Goal: Information Seeking & Learning: Compare options

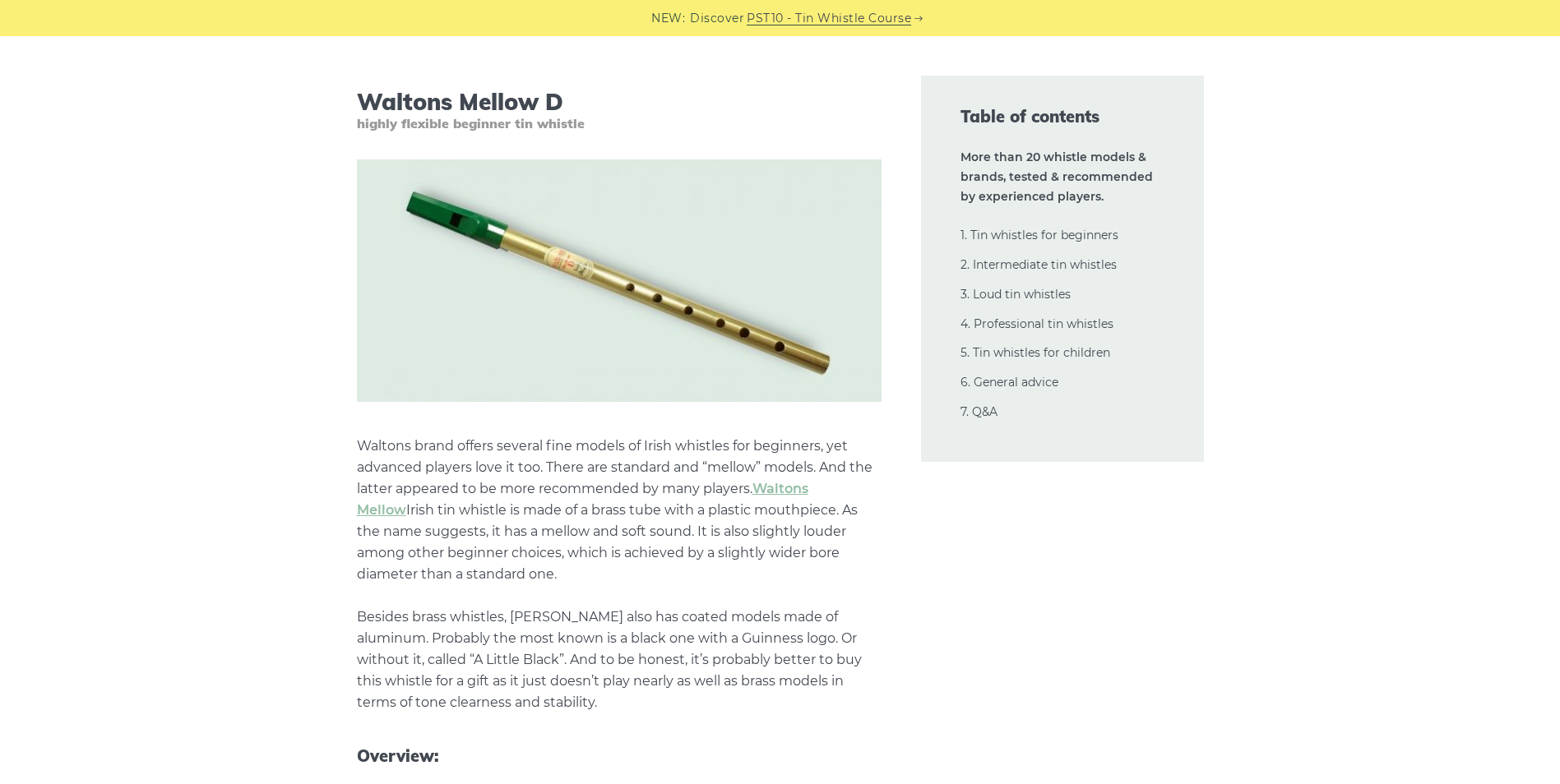
scroll to position [2713, 0]
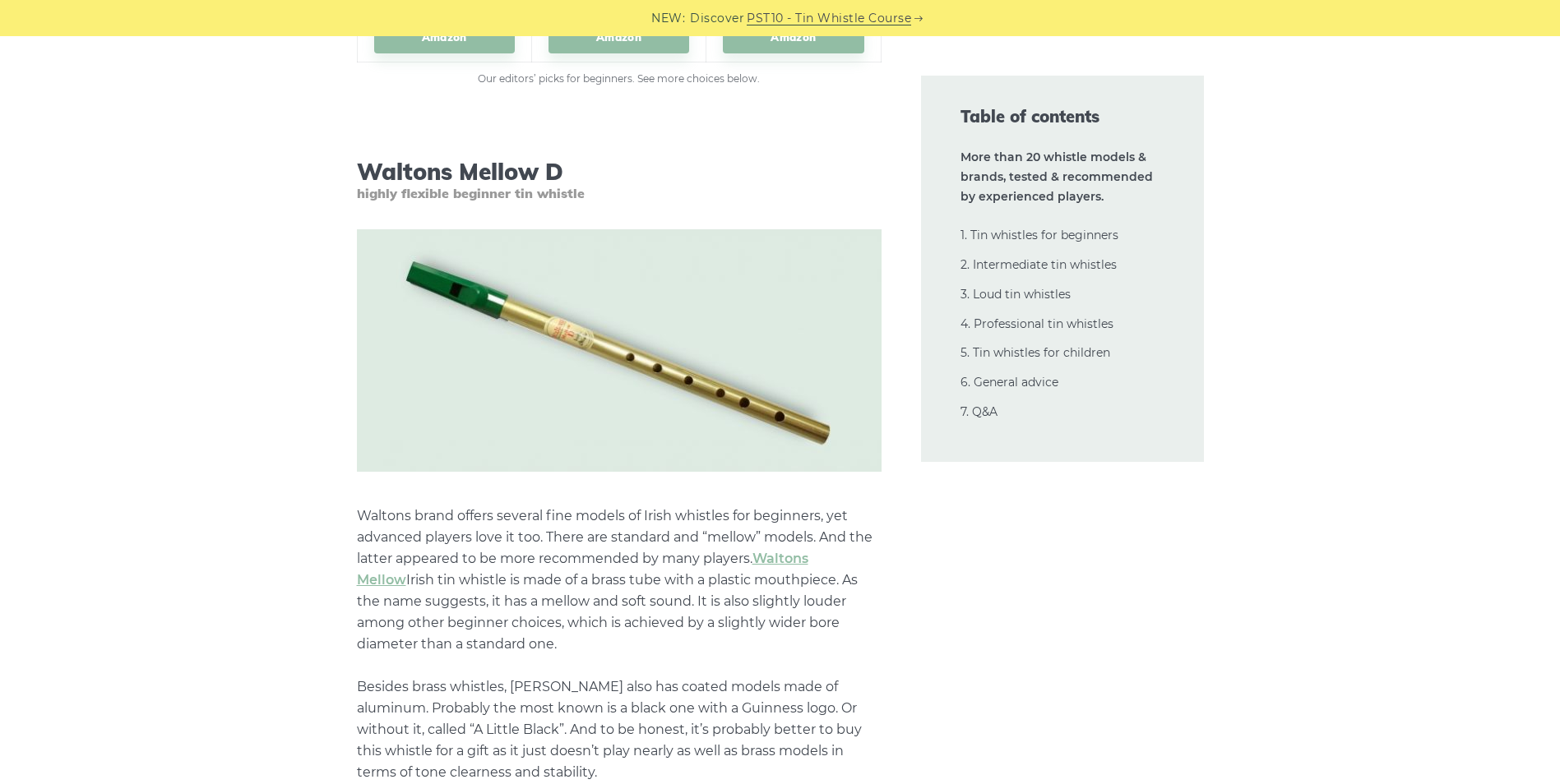
drag, startPoint x: 752, startPoint y: 560, endPoint x: 916, endPoint y: 635, distance: 180.3
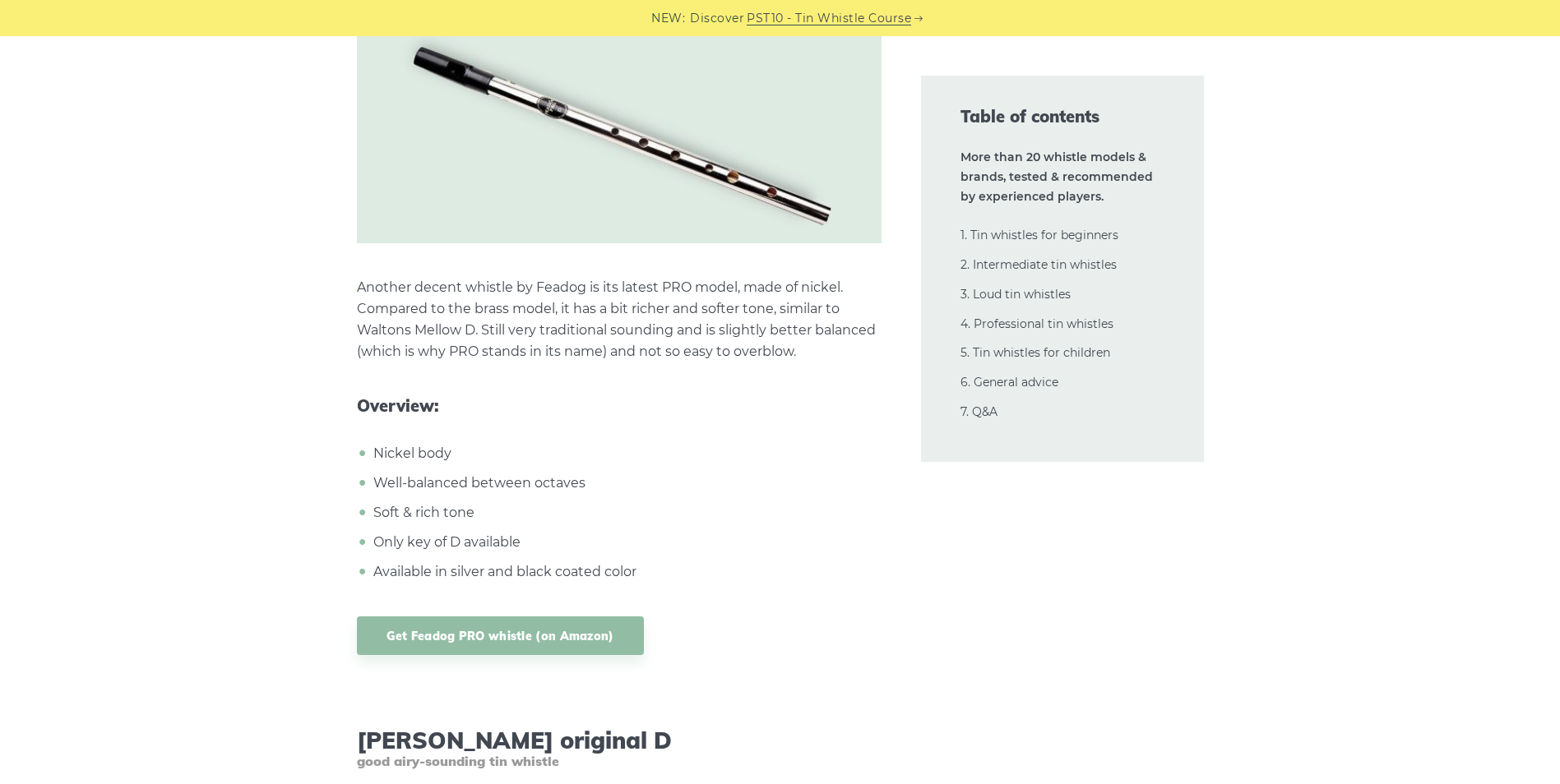
scroll to position [4768, 0]
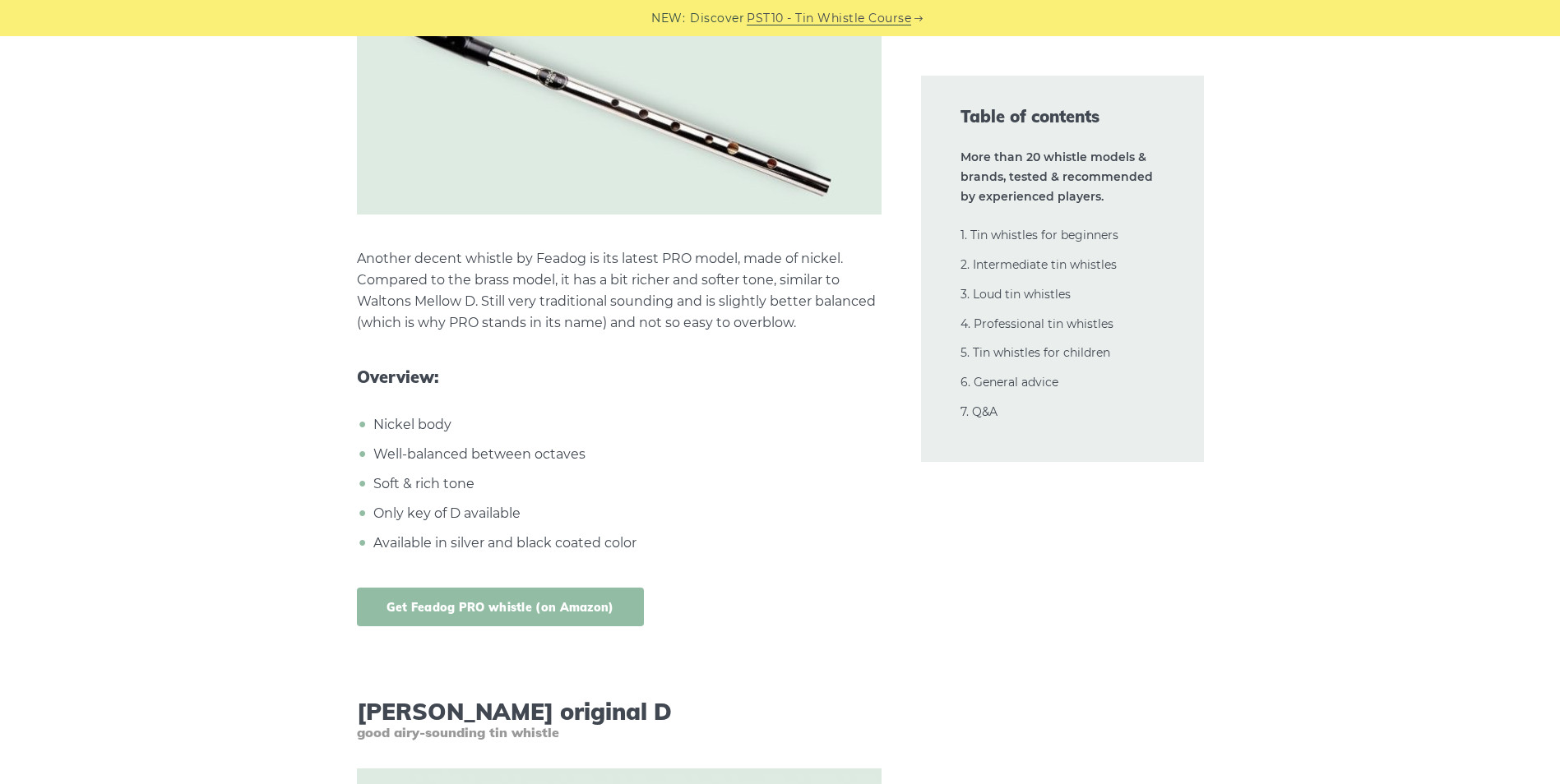
click at [483, 588] on link "Get Feadog PRO whistle (on Amazon)" at bounding box center [500, 607] width 287 height 39
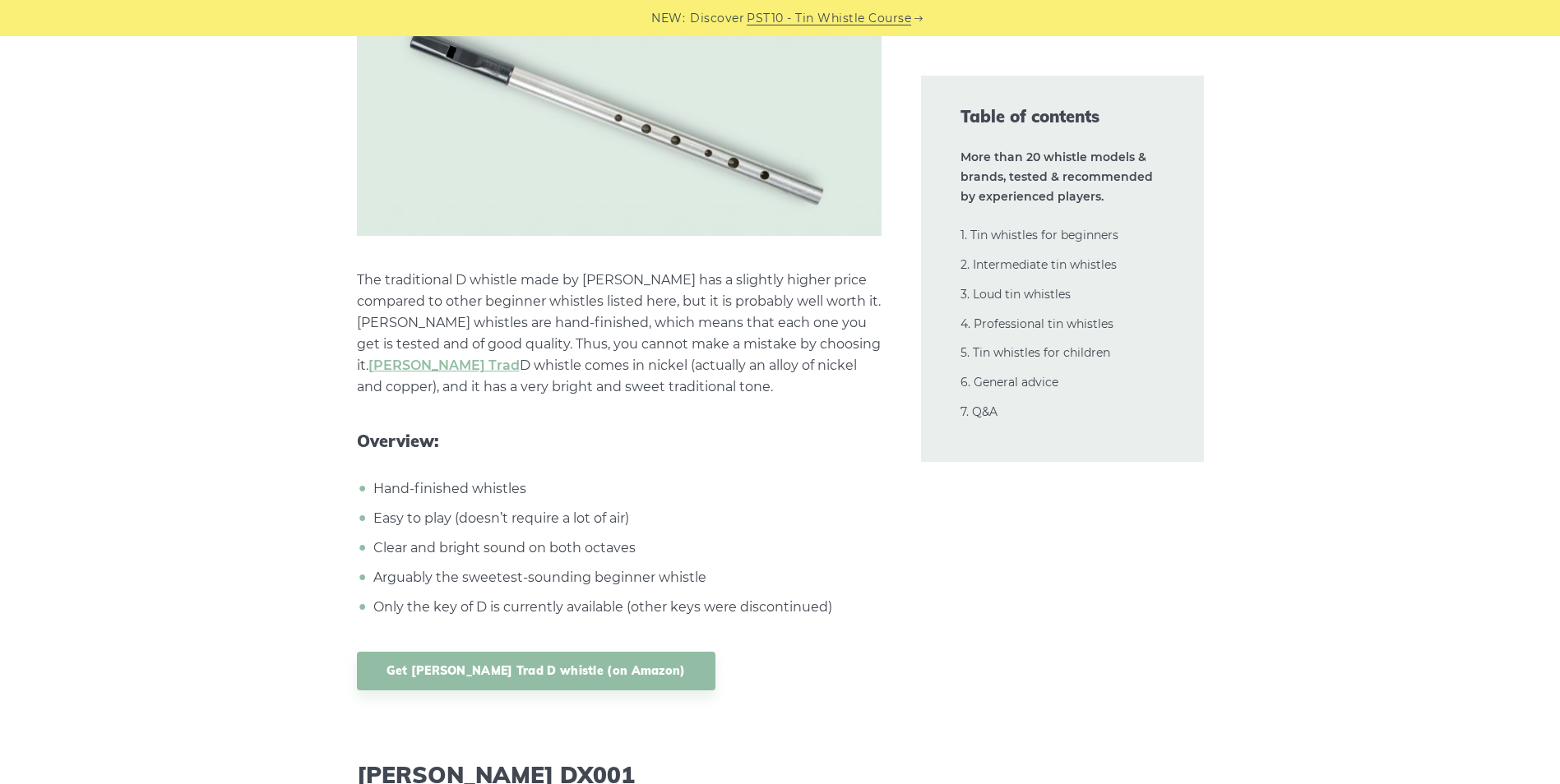
scroll to position [7481, 0]
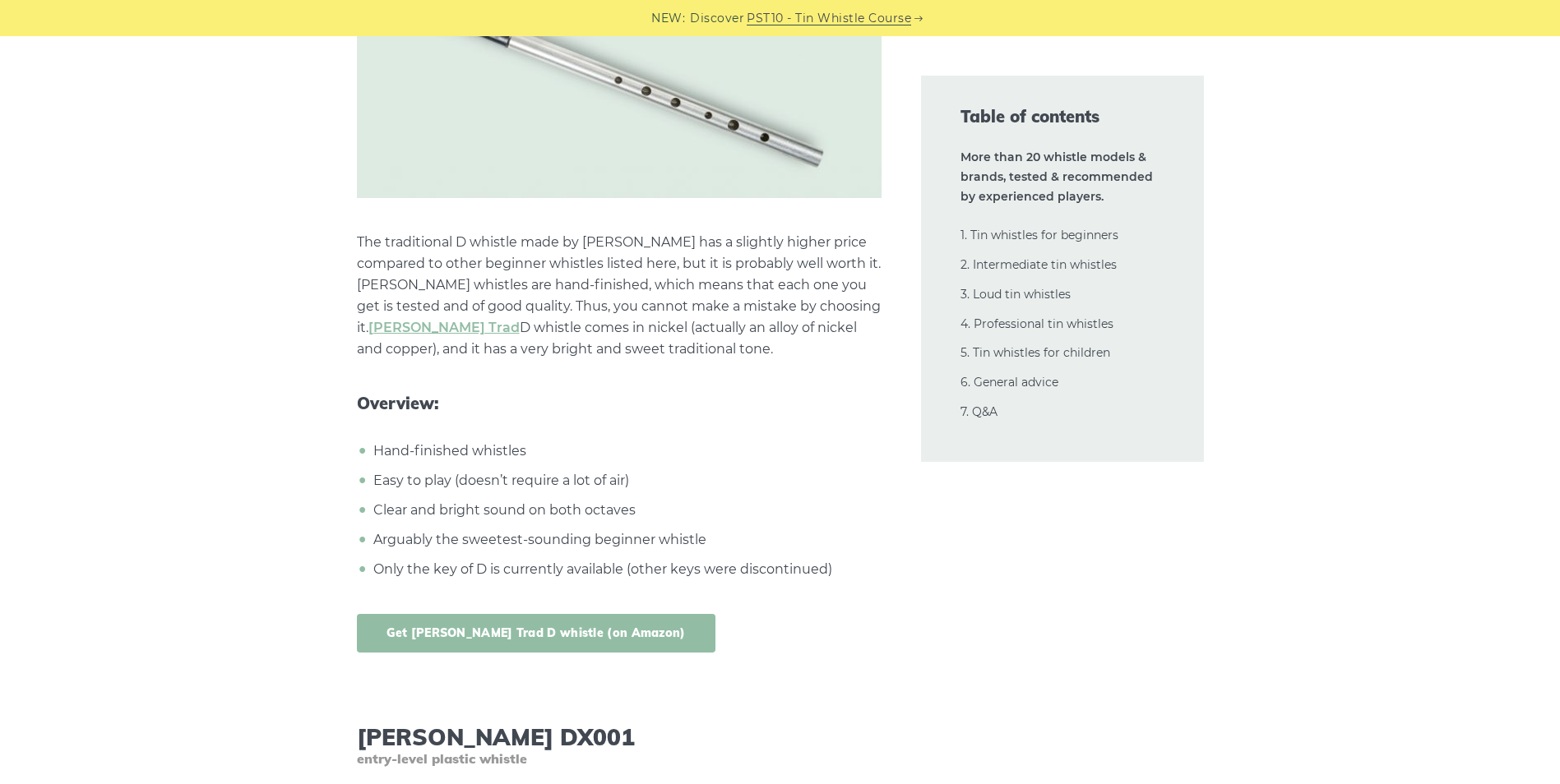
click at [555, 615] on link "Get [PERSON_NAME] Trad D whistle (on Amazon)" at bounding box center [536, 633] width 359 height 39
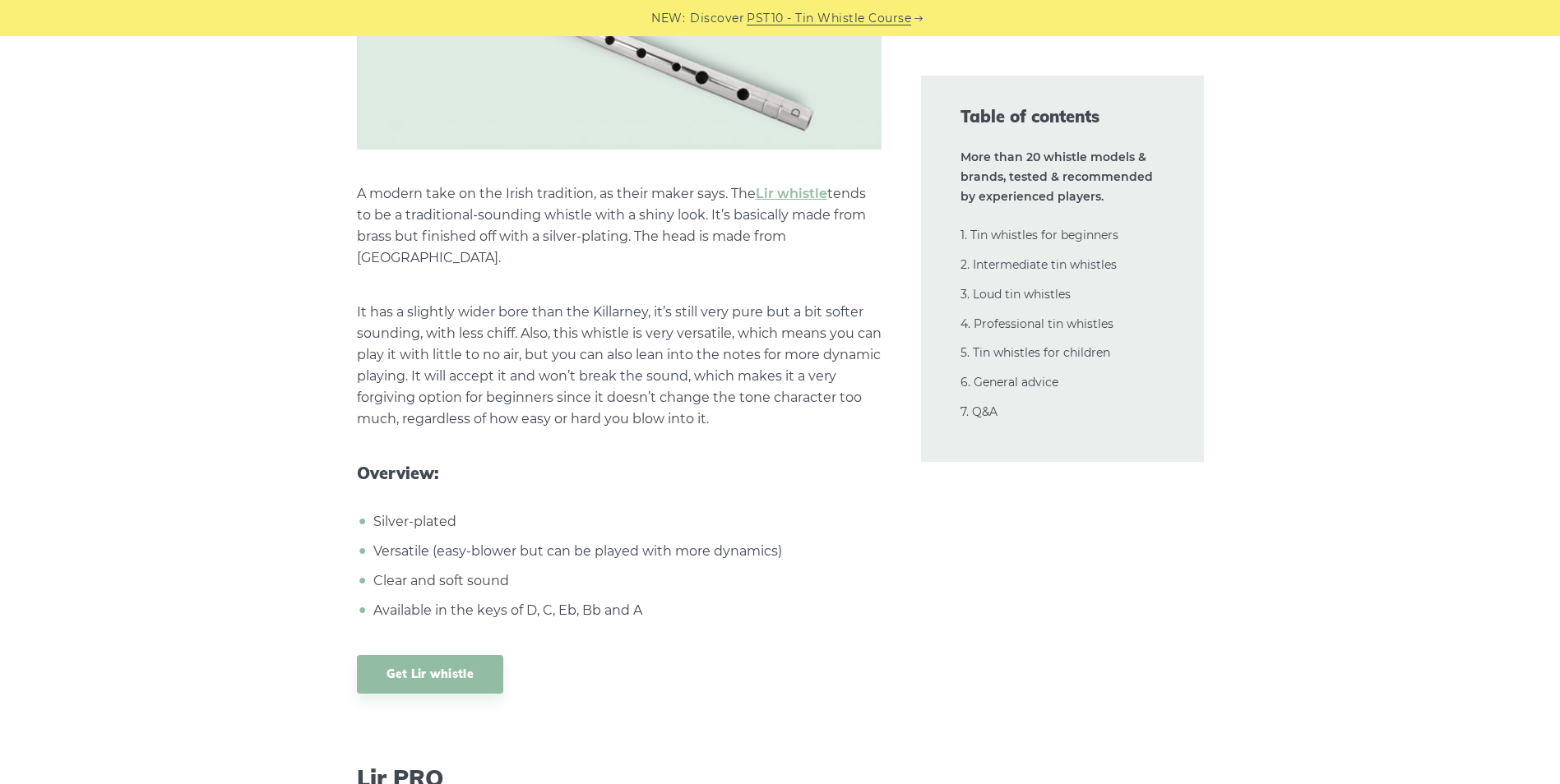
scroll to position [11674, 0]
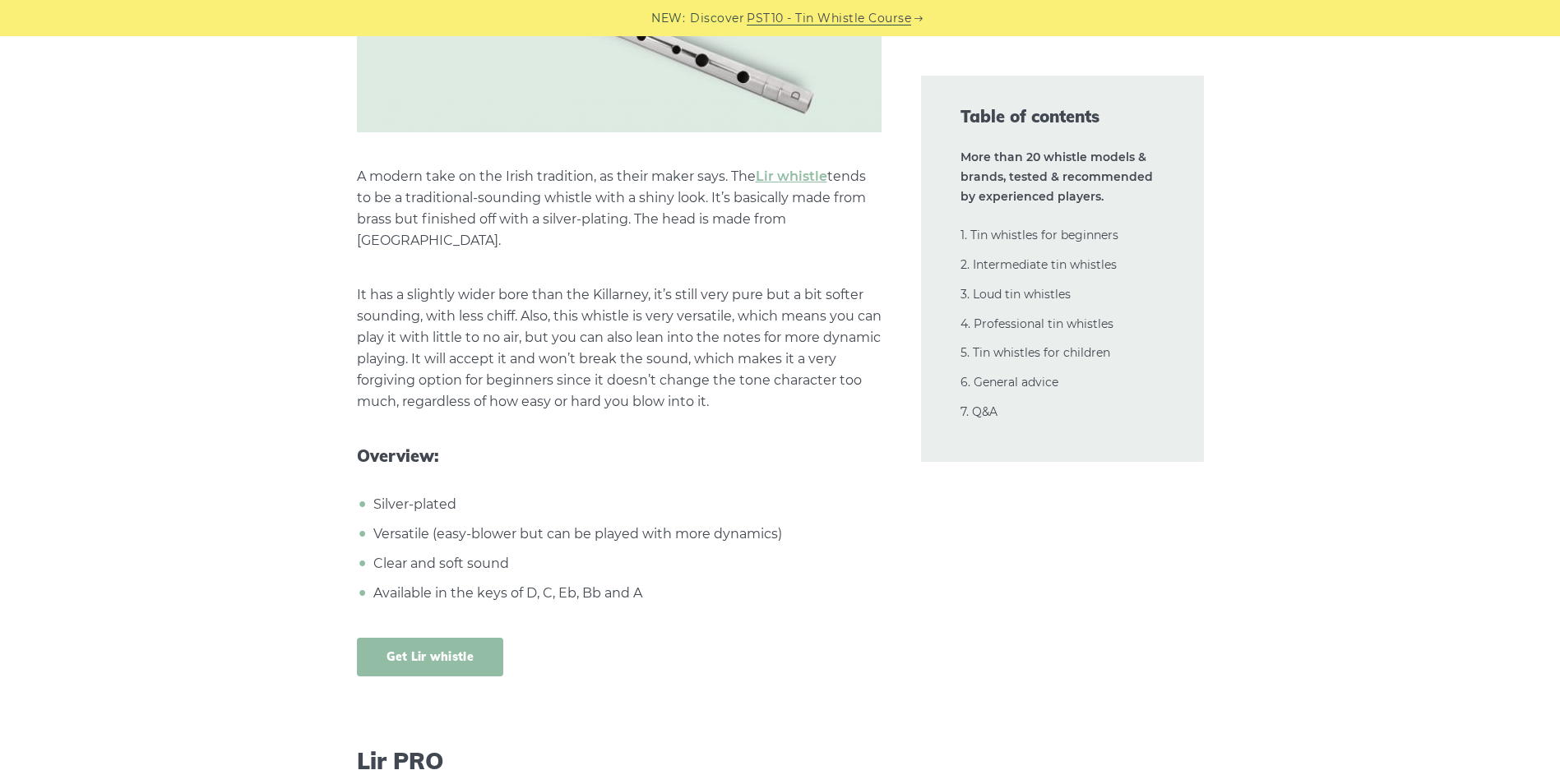
click at [390, 638] on link "Get Lir whistle" at bounding box center [430, 657] width 147 height 39
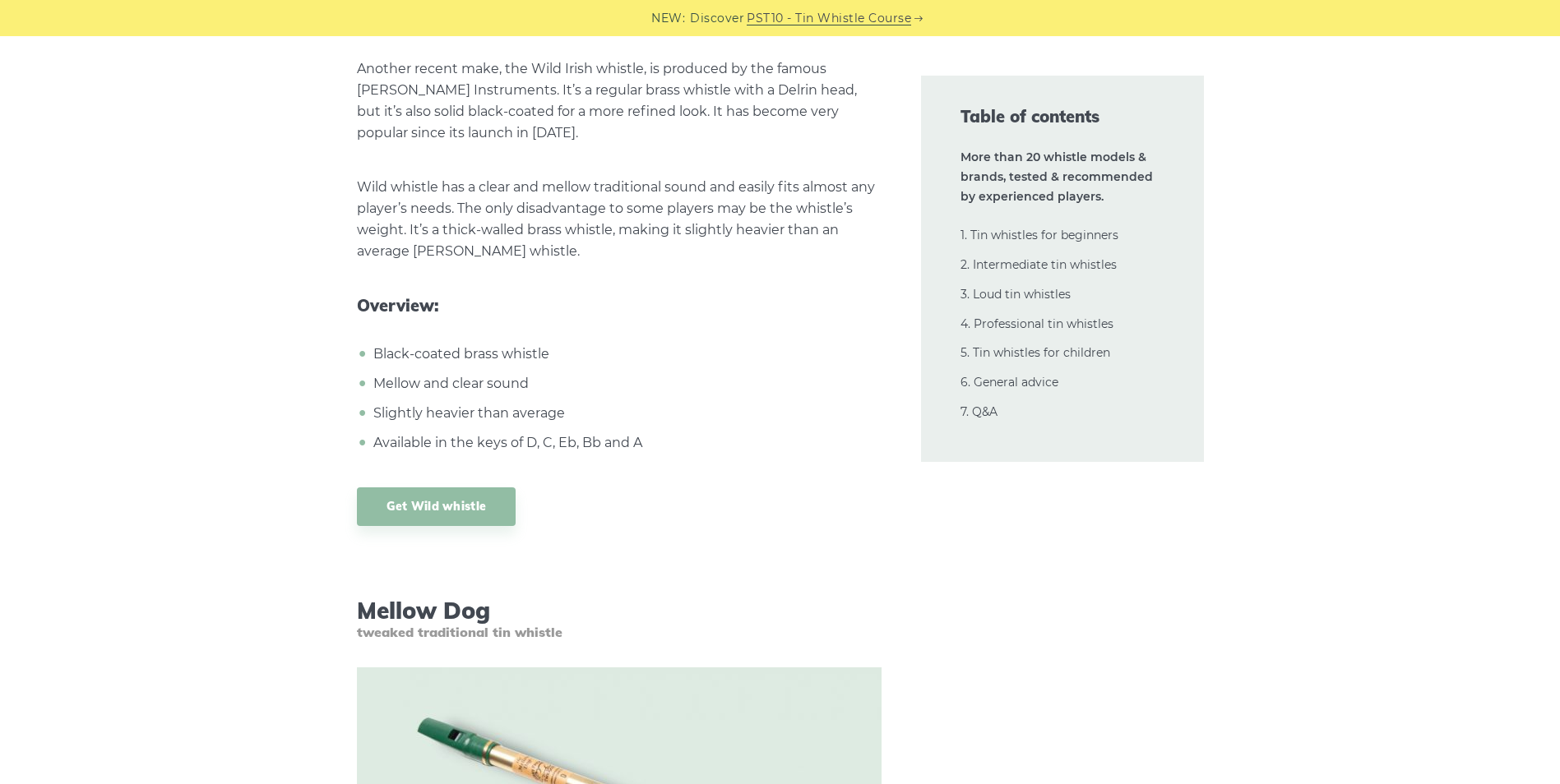
scroll to position [13647, 0]
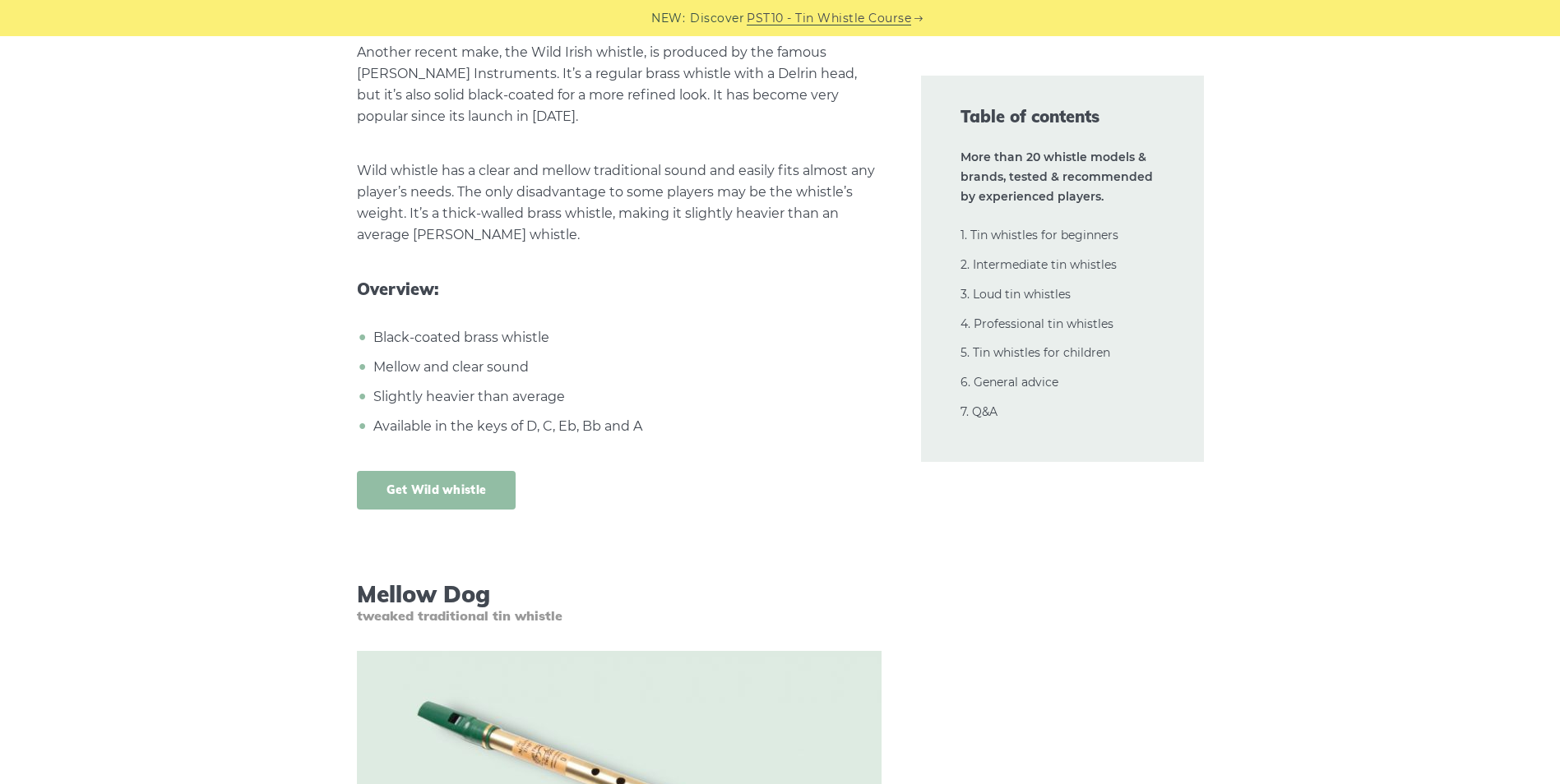
click at [461, 472] on link "Get Wild whistle" at bounding box center [437, 490] width 159 height 39
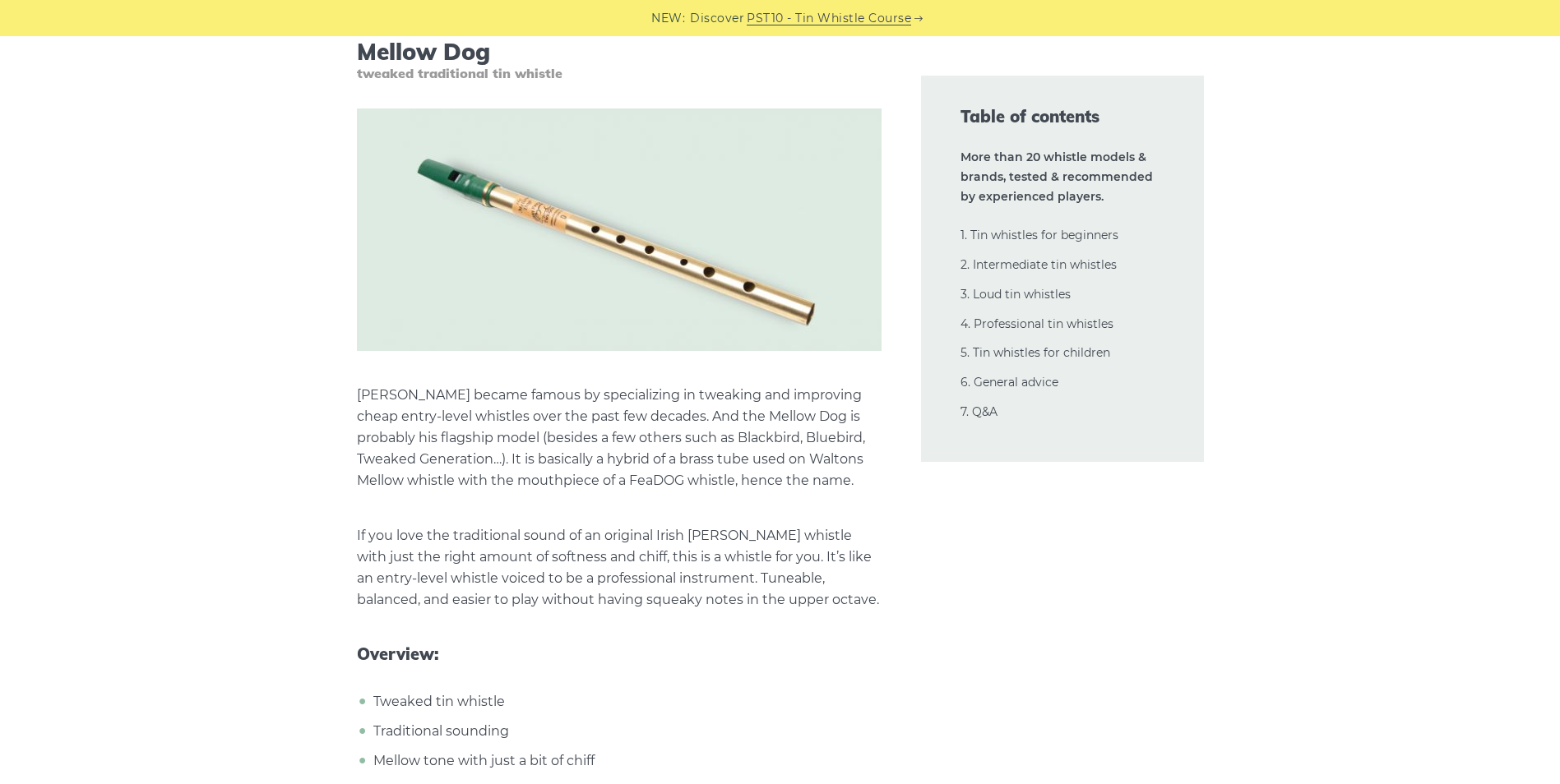
scroll to position [14223, 0]
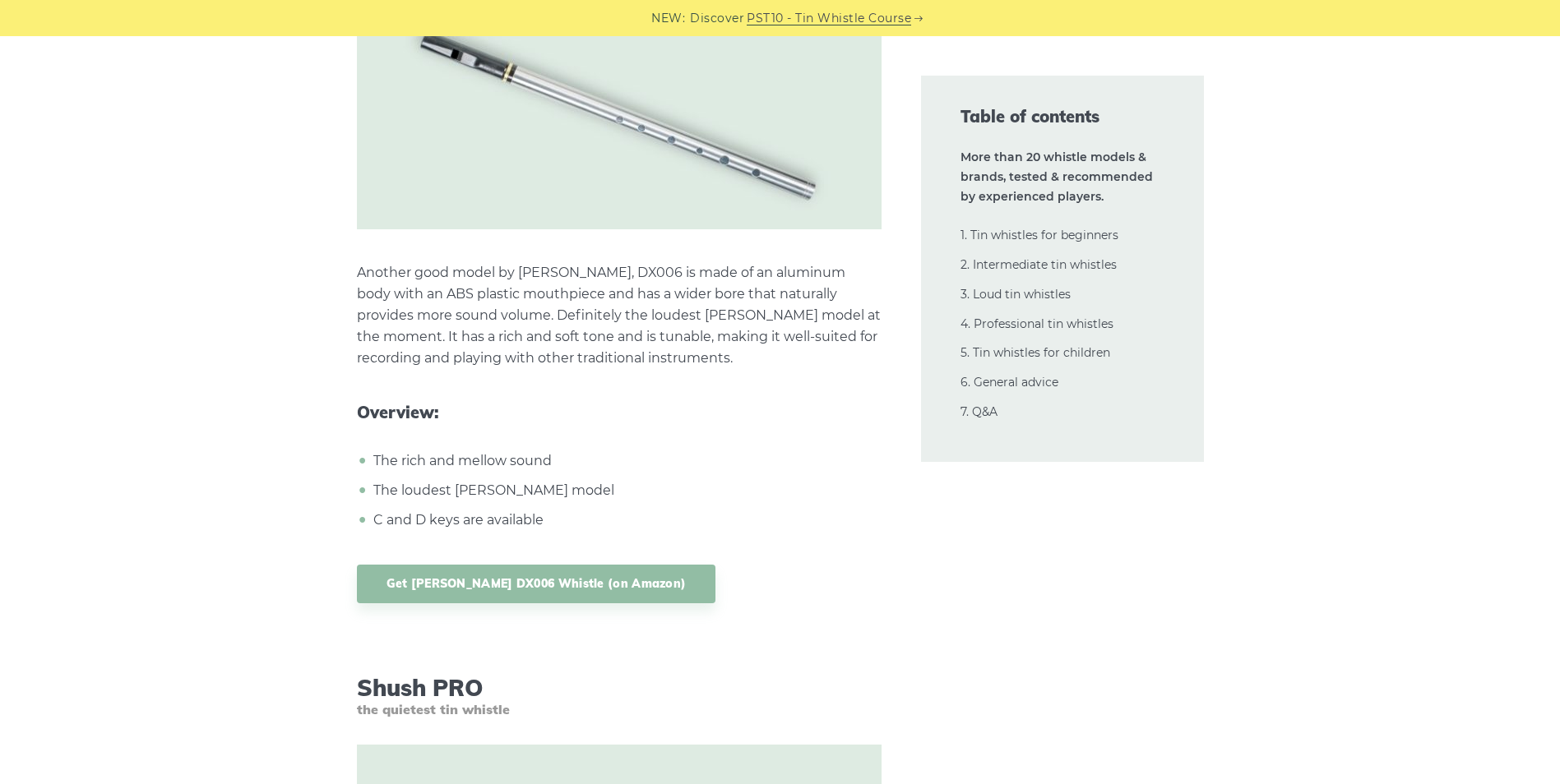
scroll to position [15209, 0]
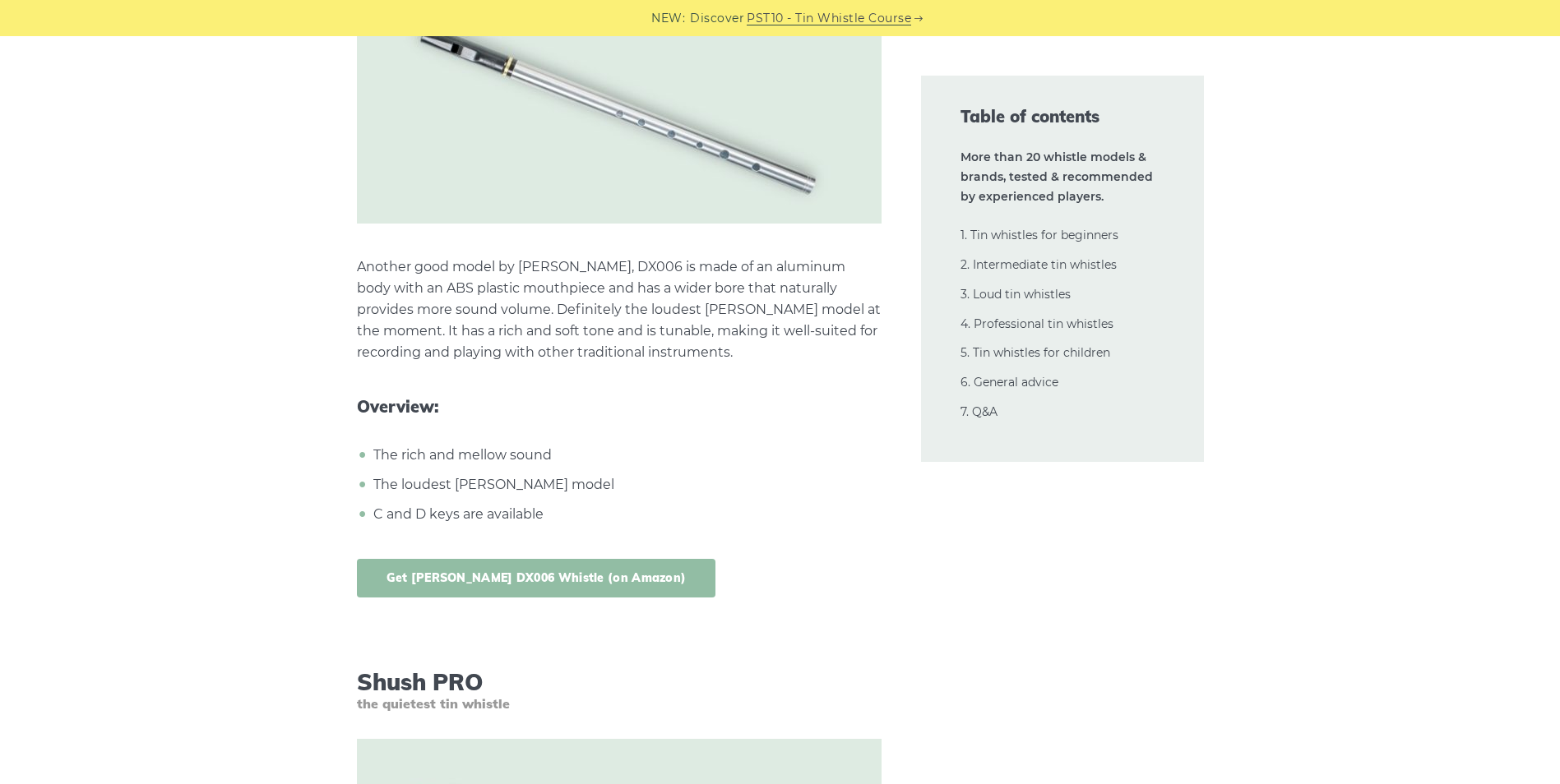
click at [596, 559] on link "Get [PERSON_NAME] DX006 Whistle (on Amazon)" at bounding box center [536, 578] width 359 height 39
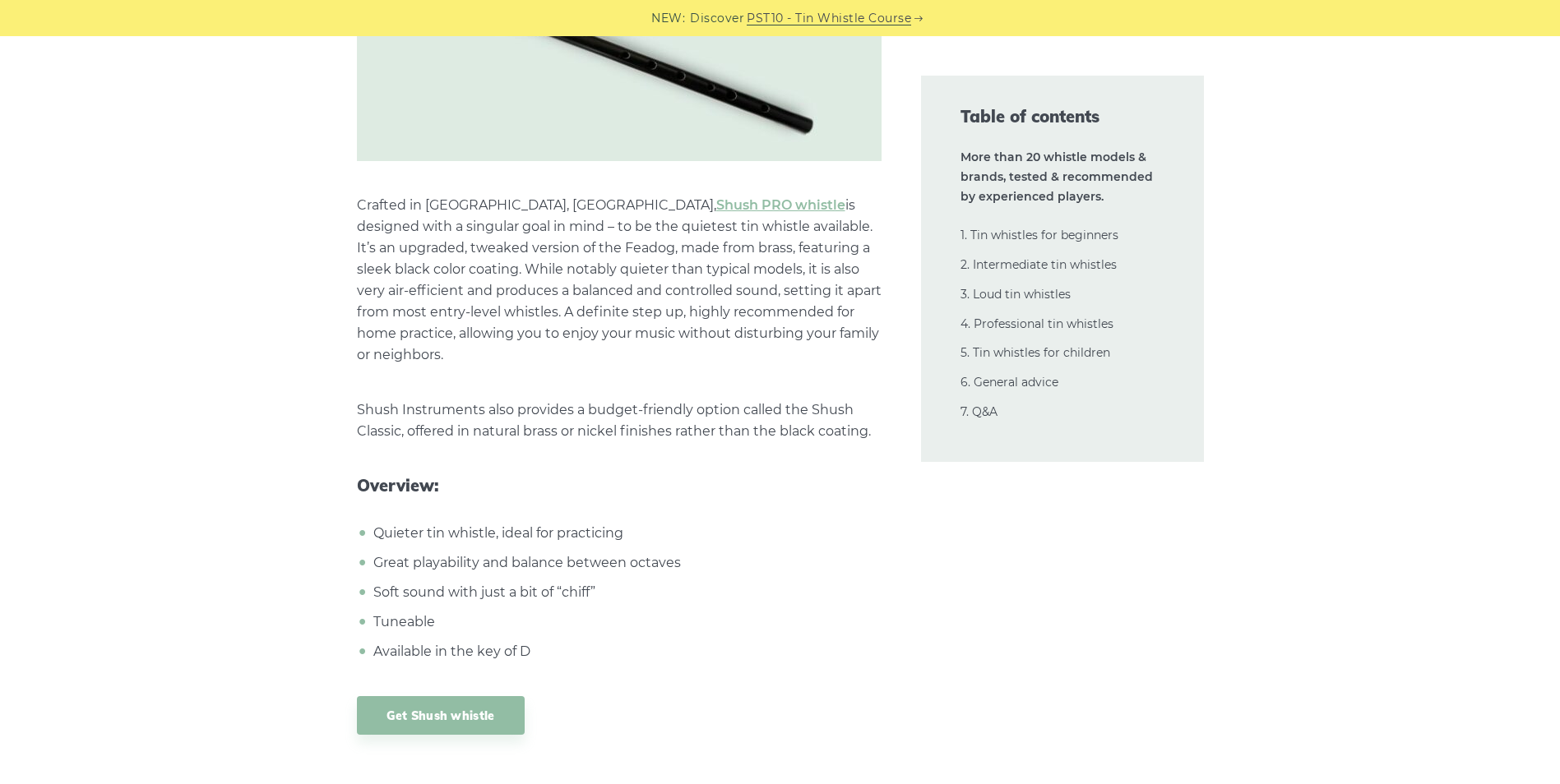
scroll to position [16031, 0]
click at [475, 695] on link "Get Shush whistle" at bounding box center [440, 714] width 168 height 39
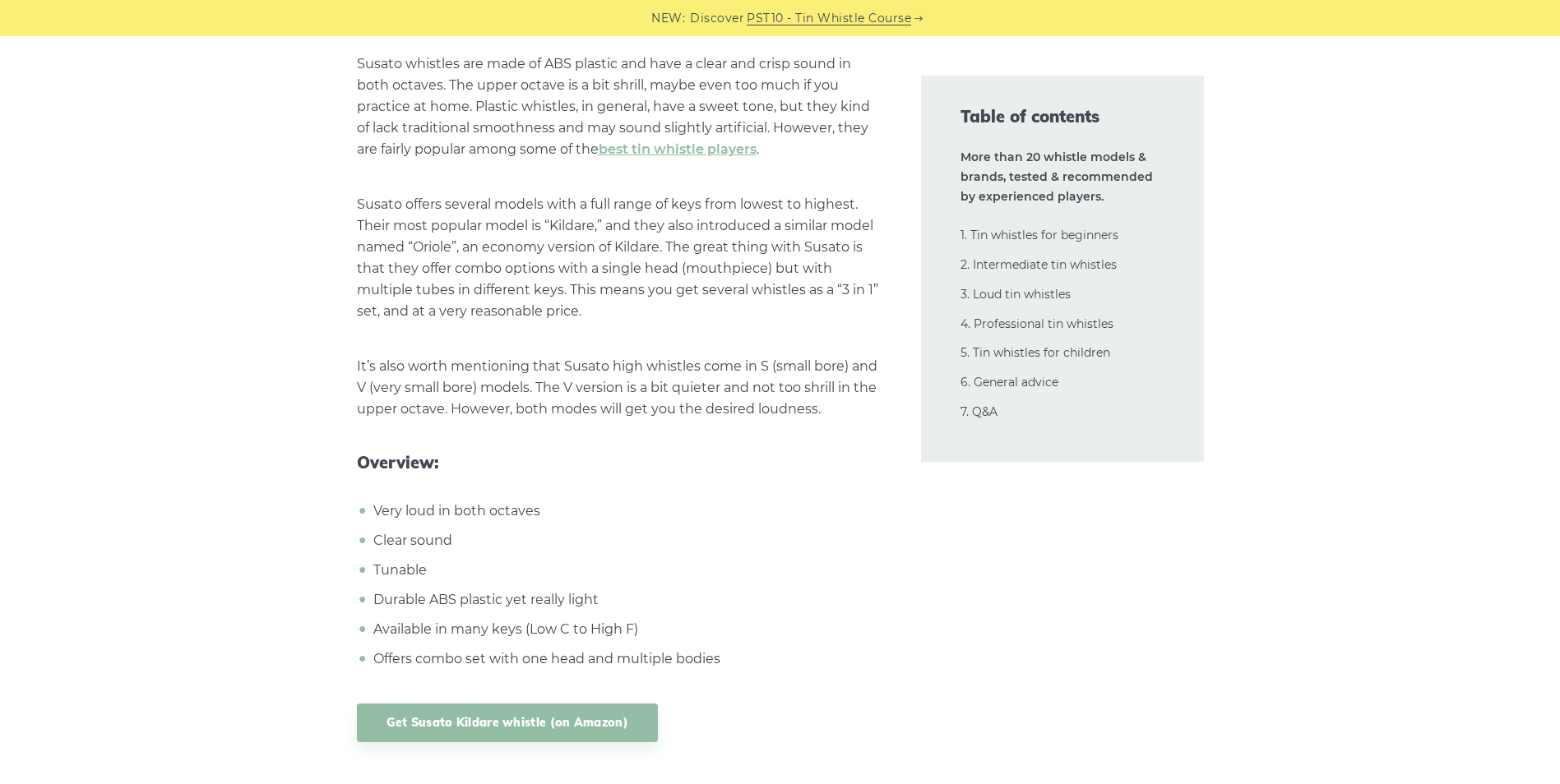
scroll to position [17841, 0]
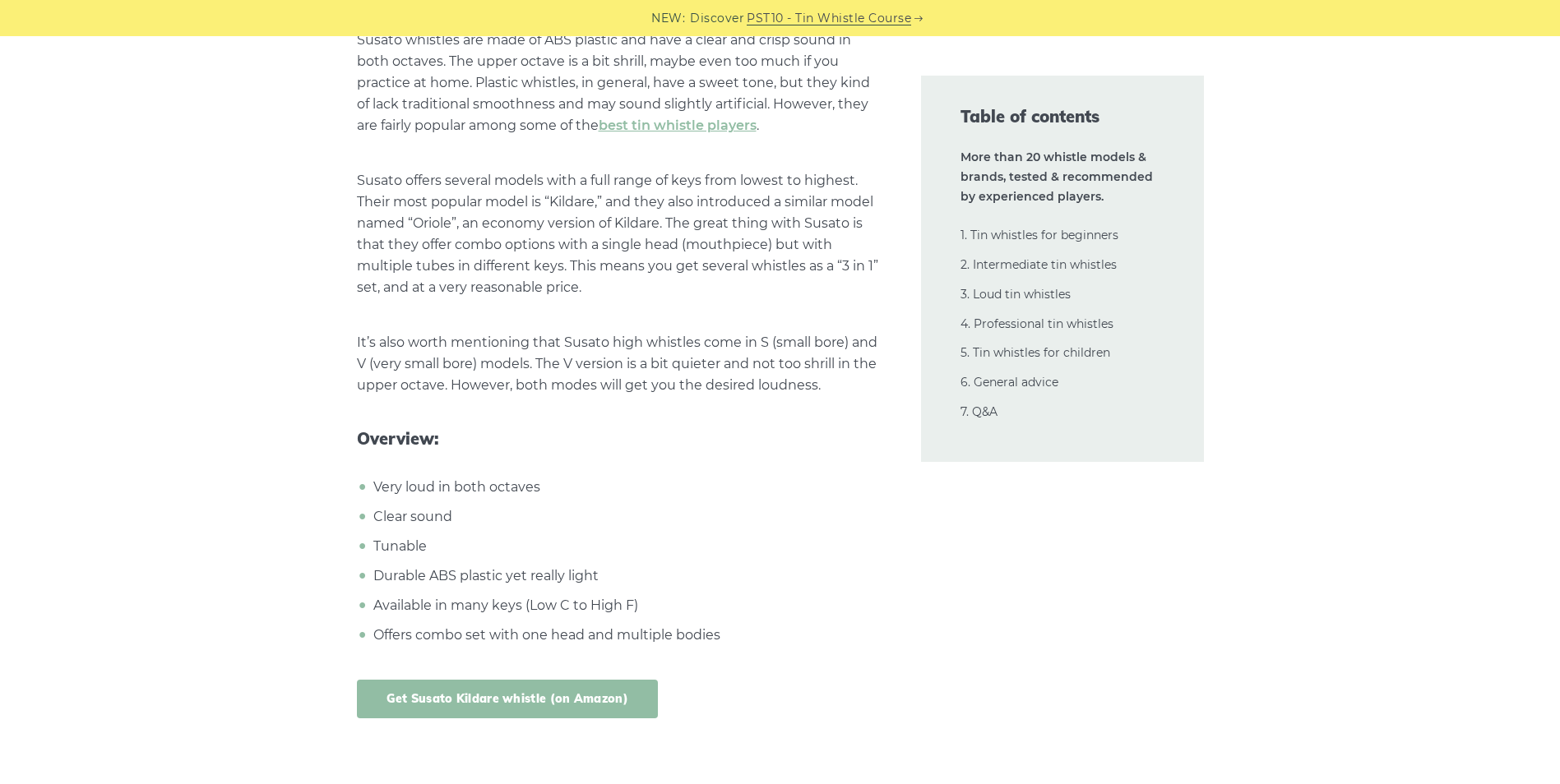
click at [583, 680] on link "Get Susato Kildare whistle (on Amazon)" at bounding box center [508, 699] width 301 height 39
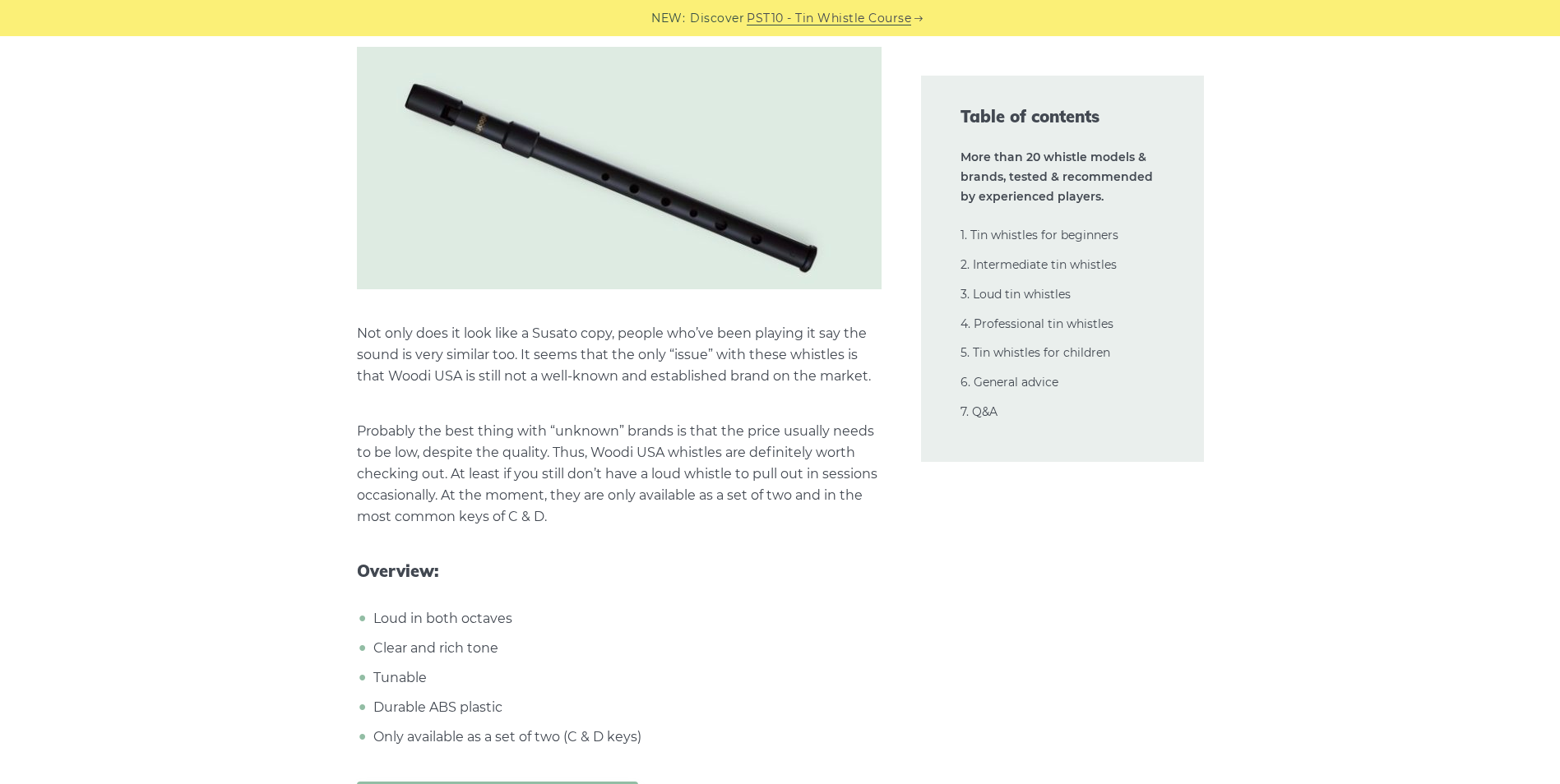
scroll to position [18663, 0]
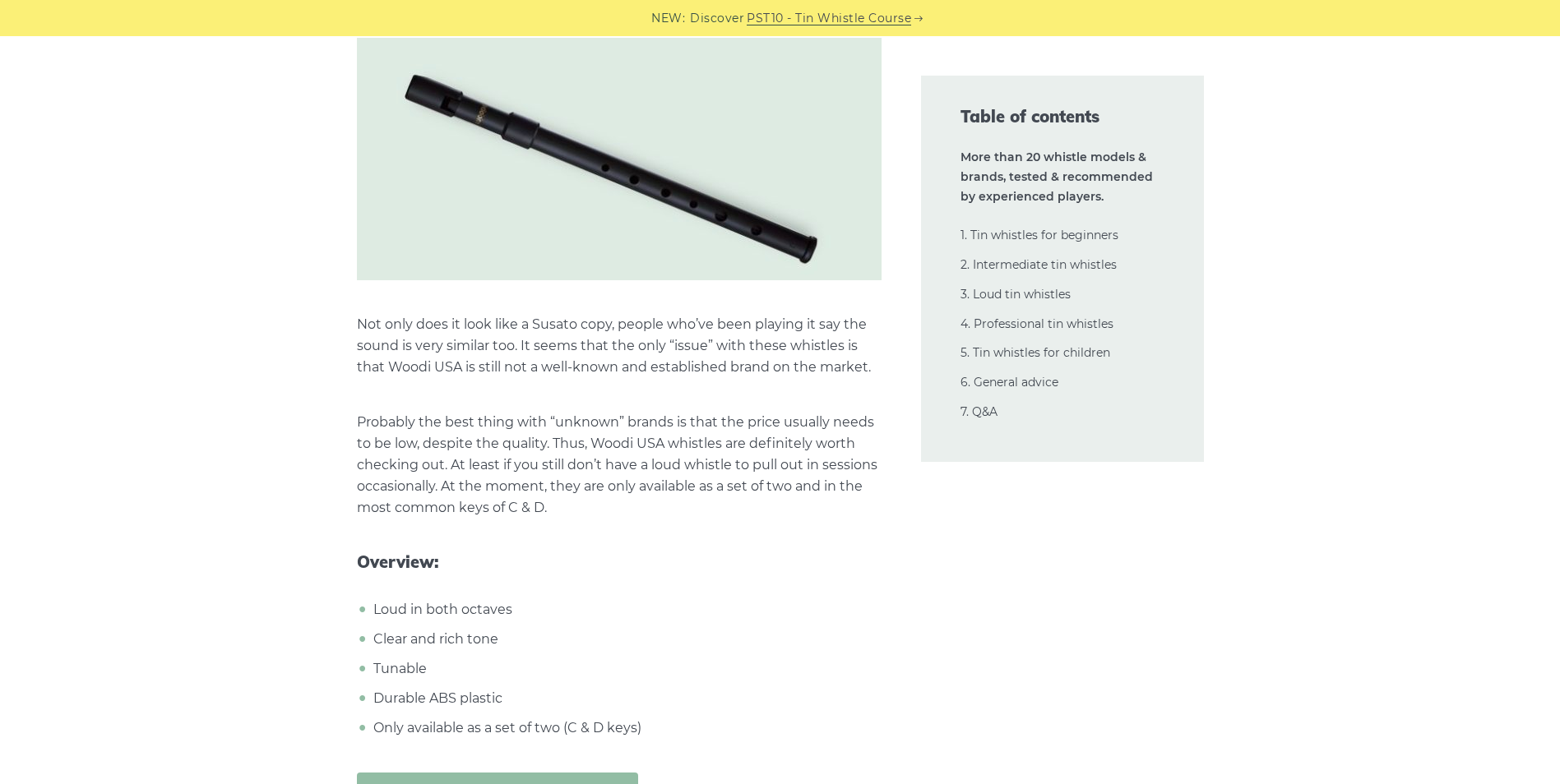
click at [445, 773] on link "Get Woodi USA whistle (on Amazon)" at bounding box center [498, 792] width 282 height 39
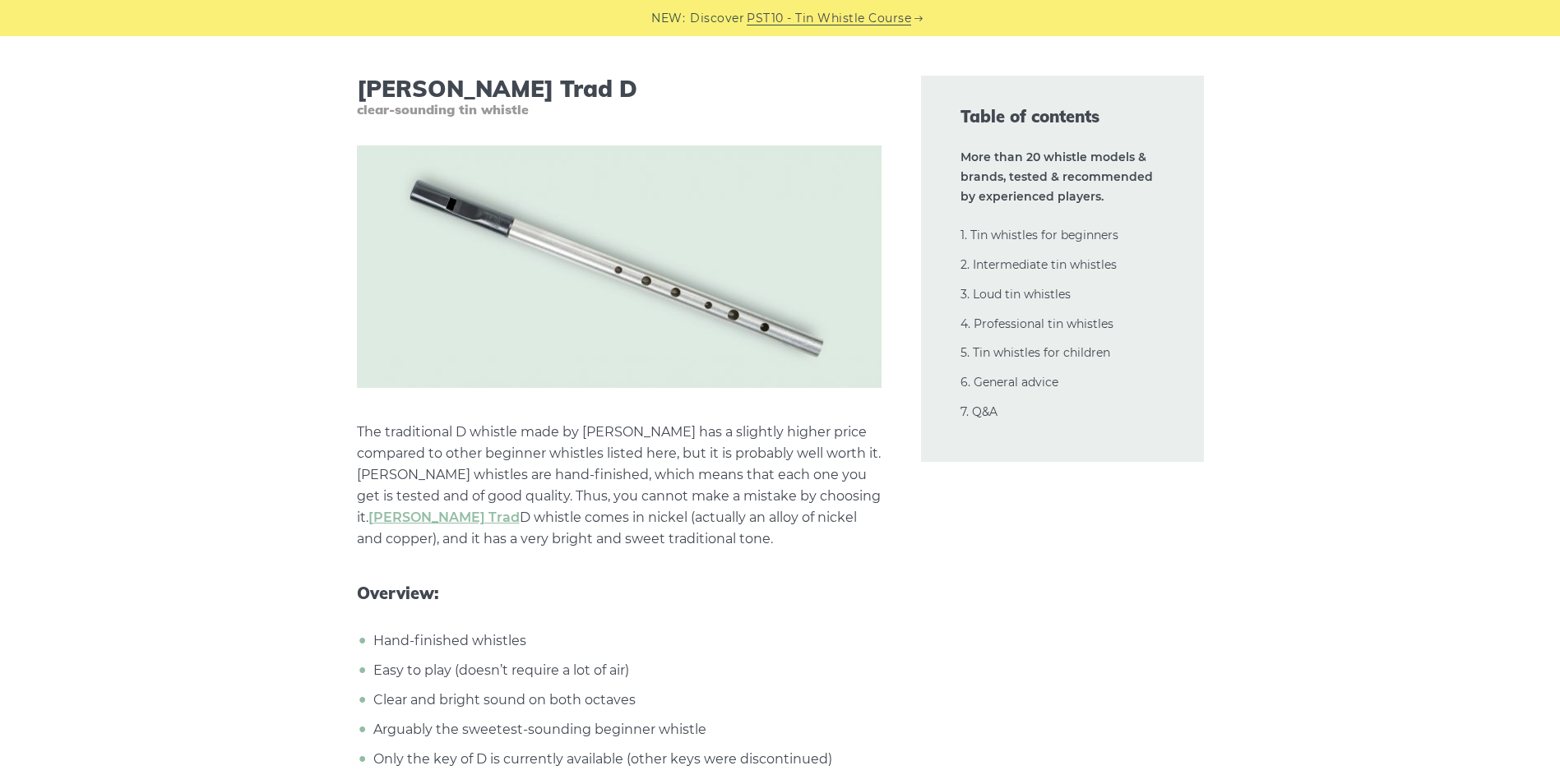
scroll to position [7317, 0]
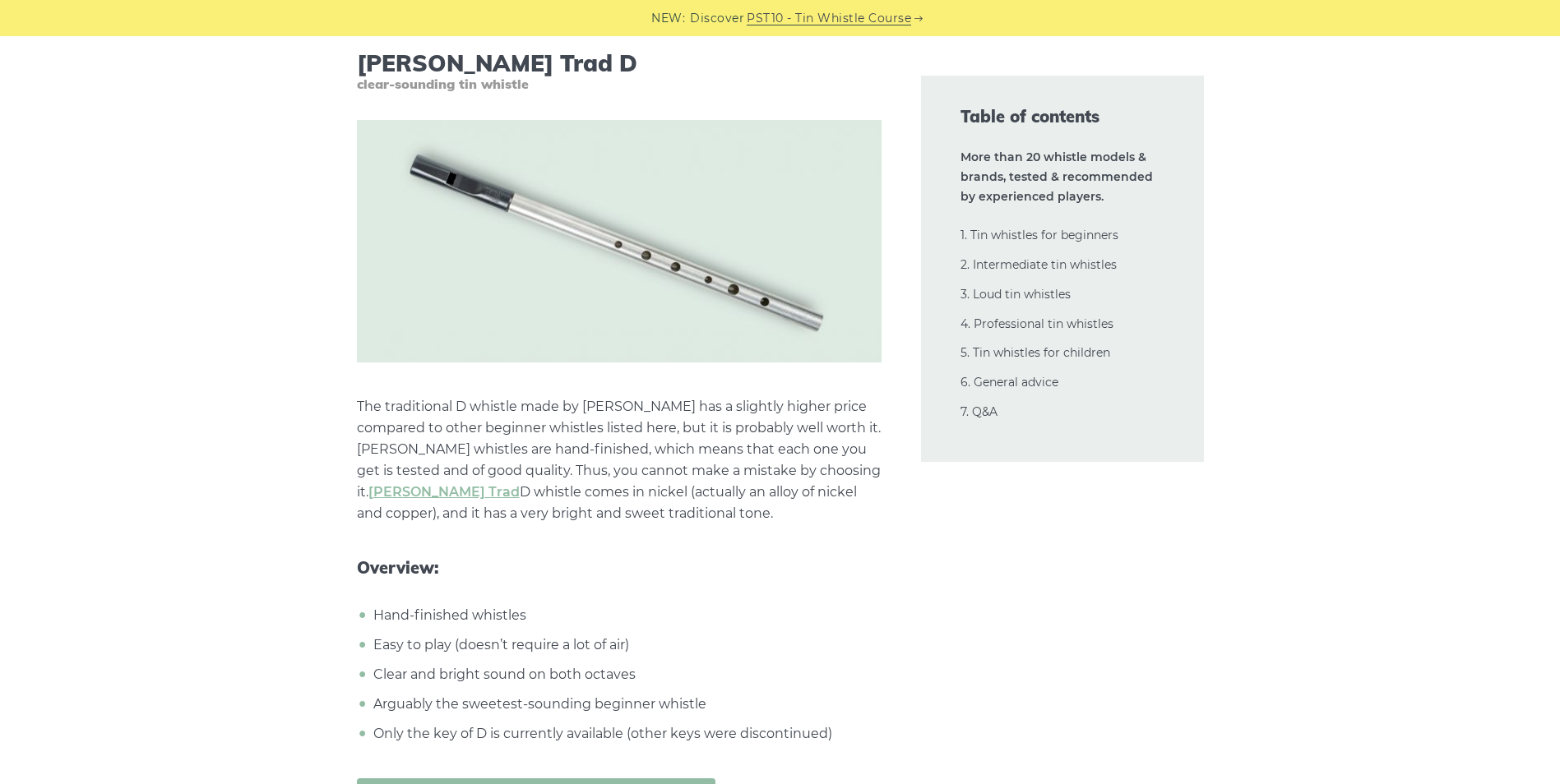
drag, startPoint x: 963, startPoint y: 696, endPoint x: 830, endPoint y: 596, distance: 166.4
click at [830, 605] on li "Hand-finished whistles" at bounding box center [625, 615] width 512 height 22
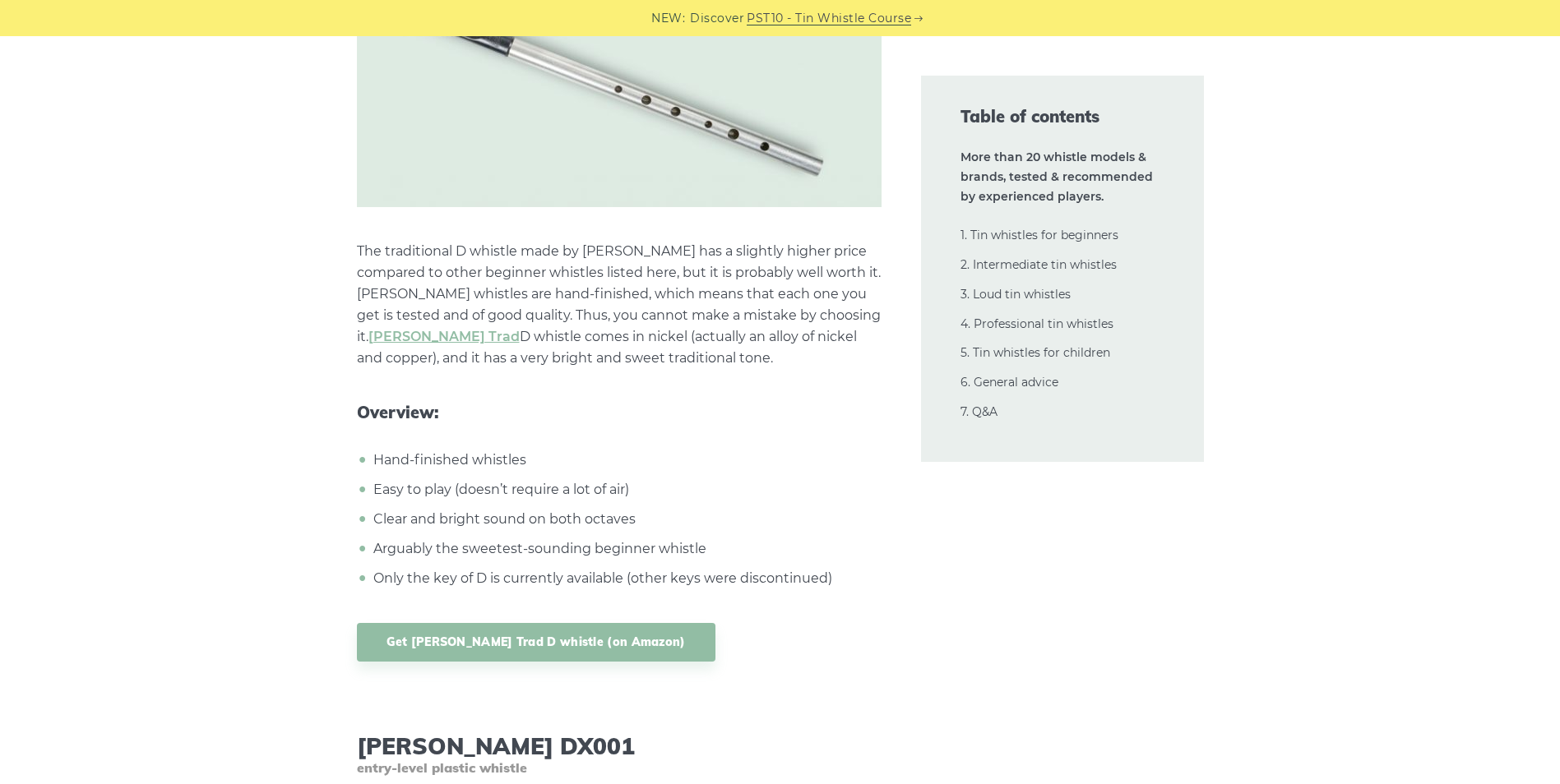
scroll to position [7481, 0]
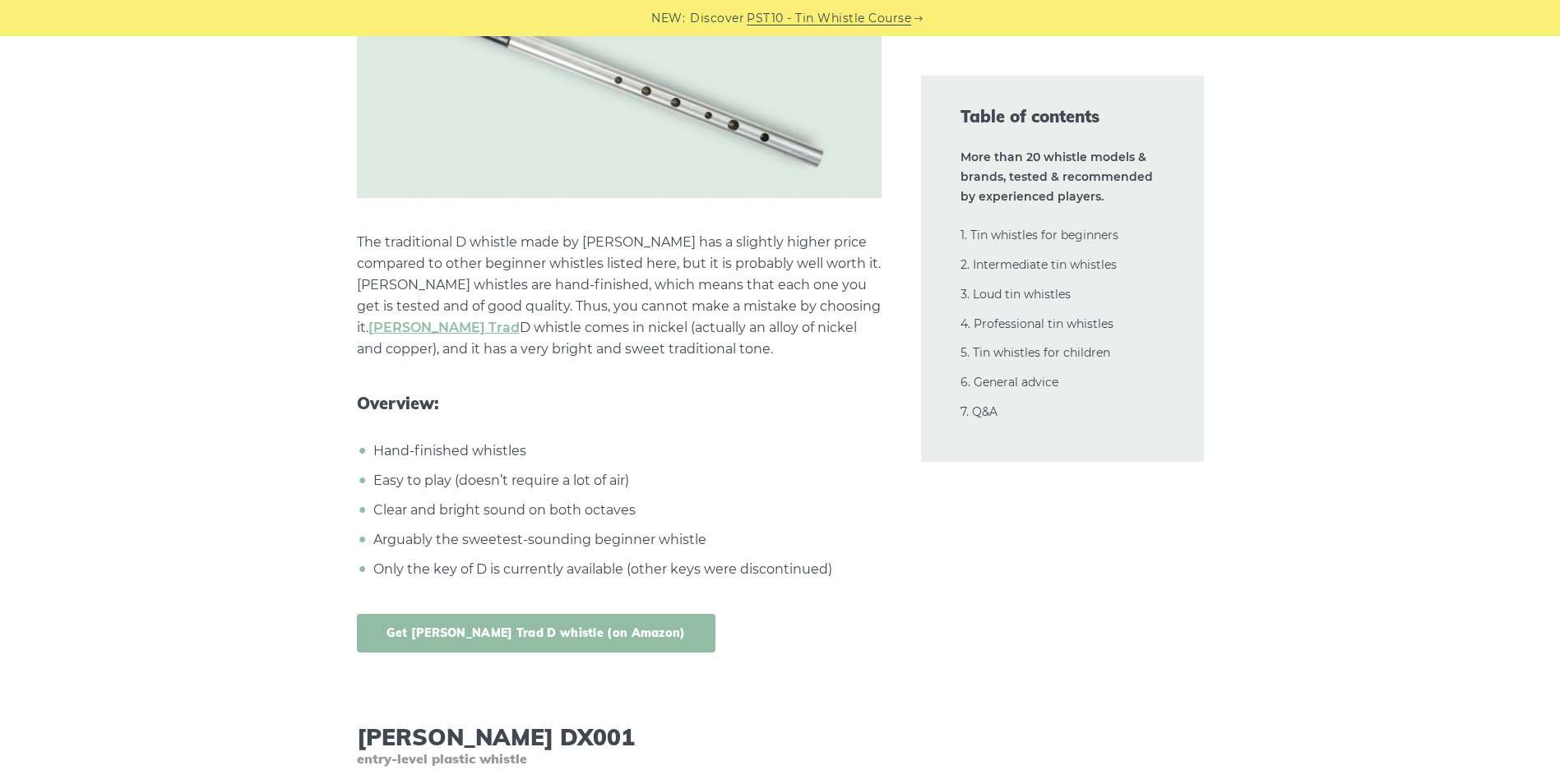
click at [502, 618] on link "Get [PERSON_NAME] Trad D whistle (on Amazon)" at bounding box center [536, 633] width 359 height 39
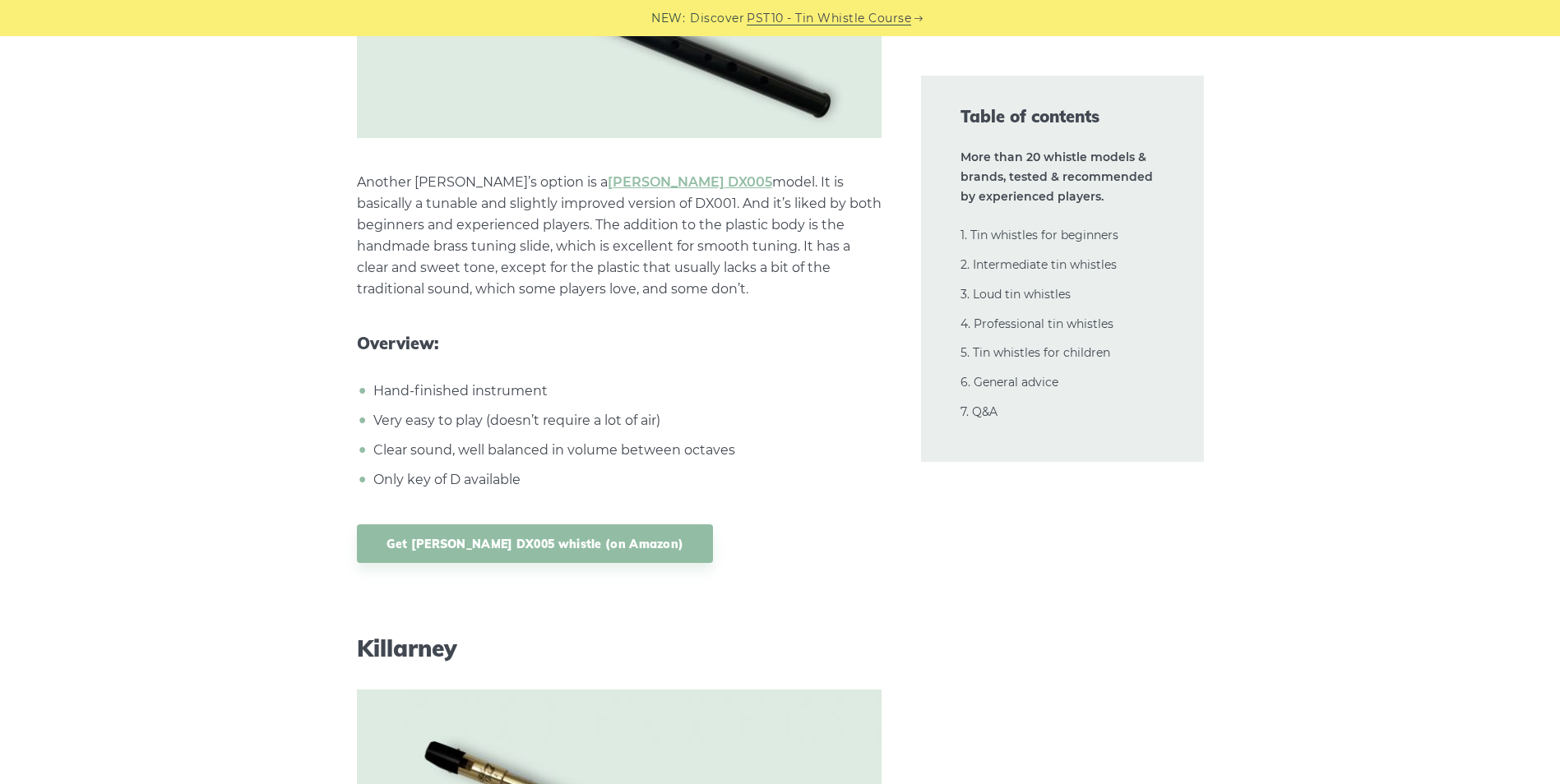
scroll to position [9865, 0]
click at [523, 523] on link "Get [PERSON_NAME] DX005 whistle (on Amazon)" at bounding box center [535, 542] width 357 height 39
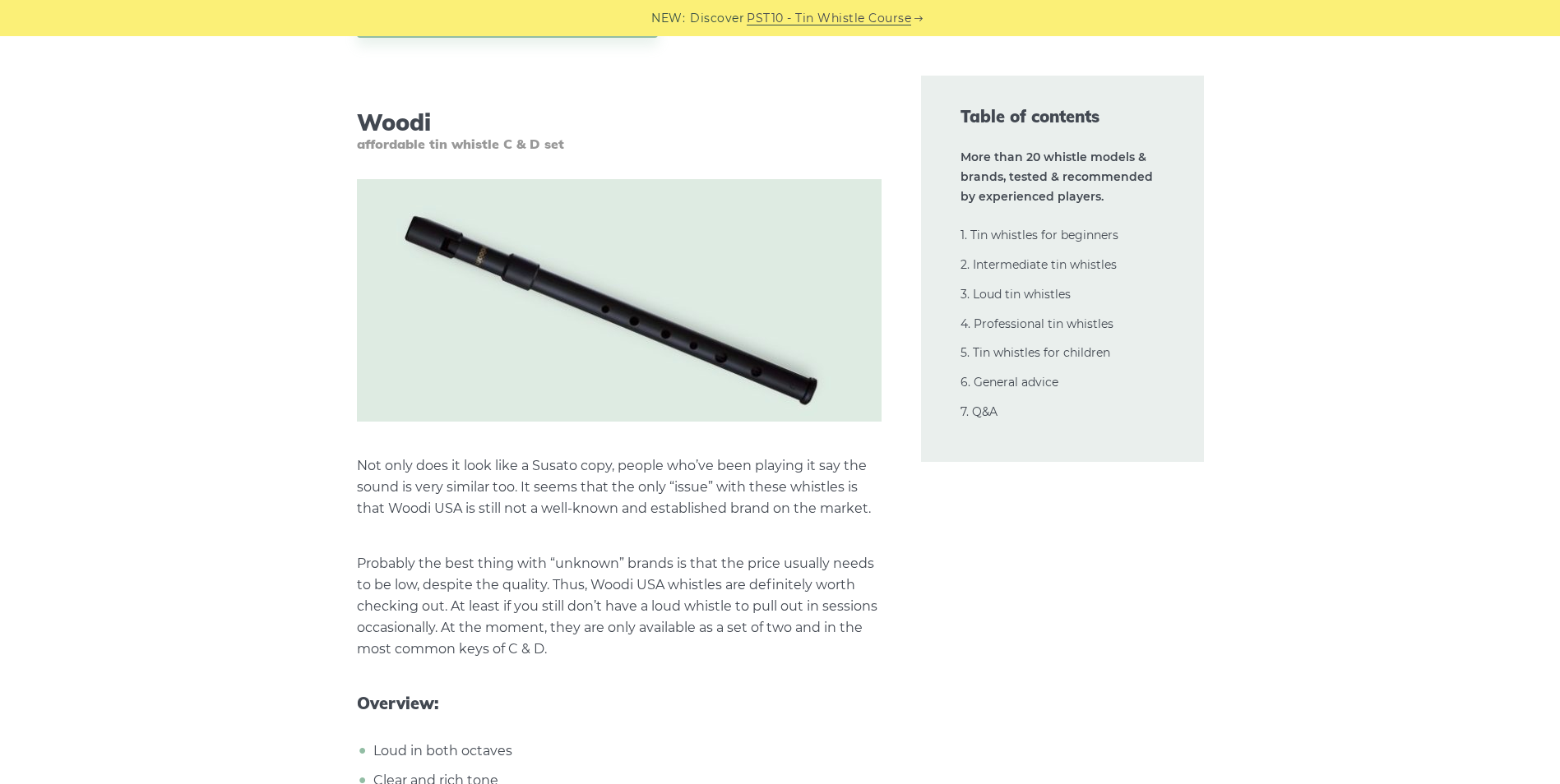
scroll to position [18580, 0]
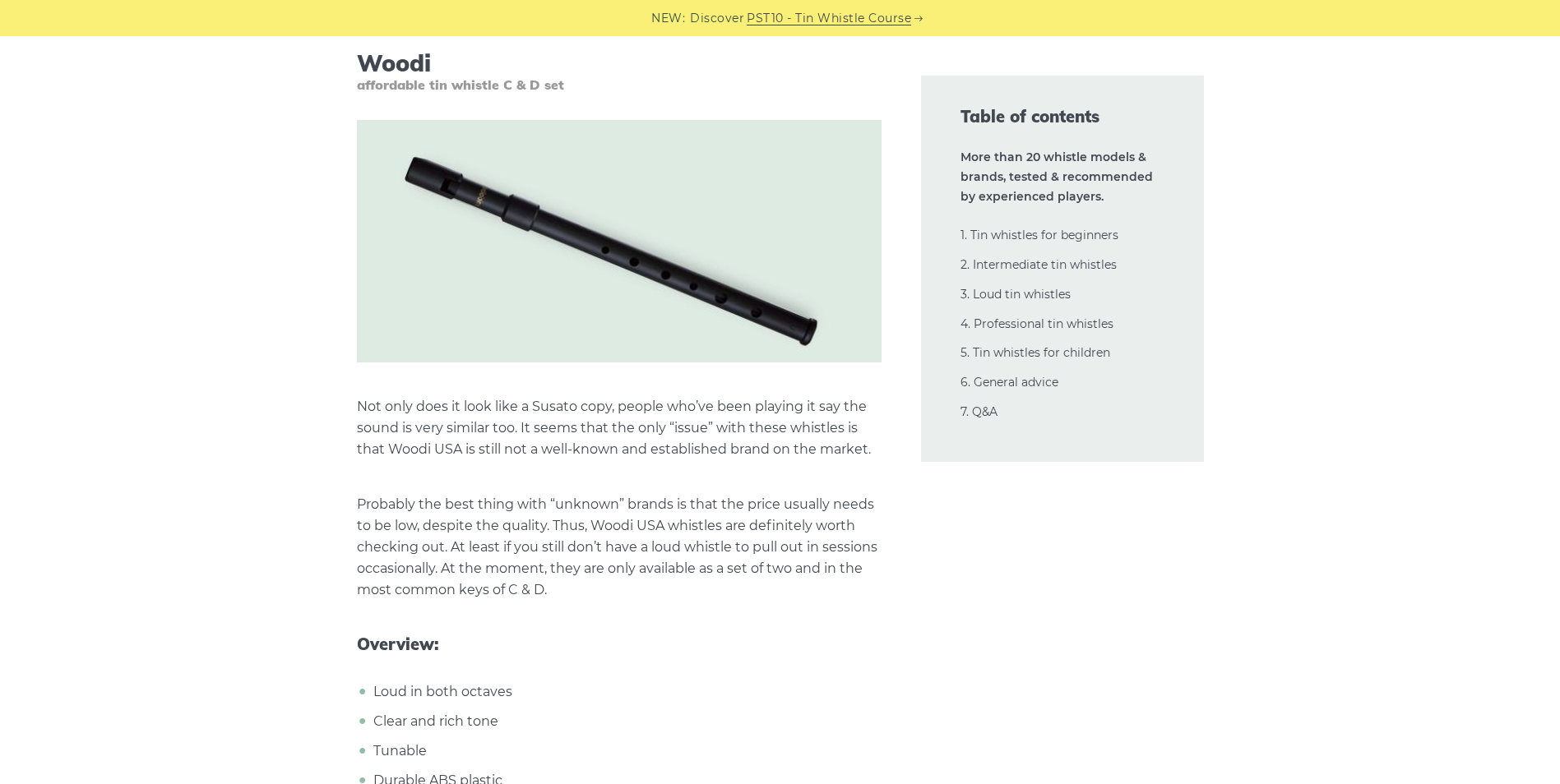
drag, startPoint x: 768, startPoint y: 724, endPoint x: 53, endPoint y: 605, distance: 724.8
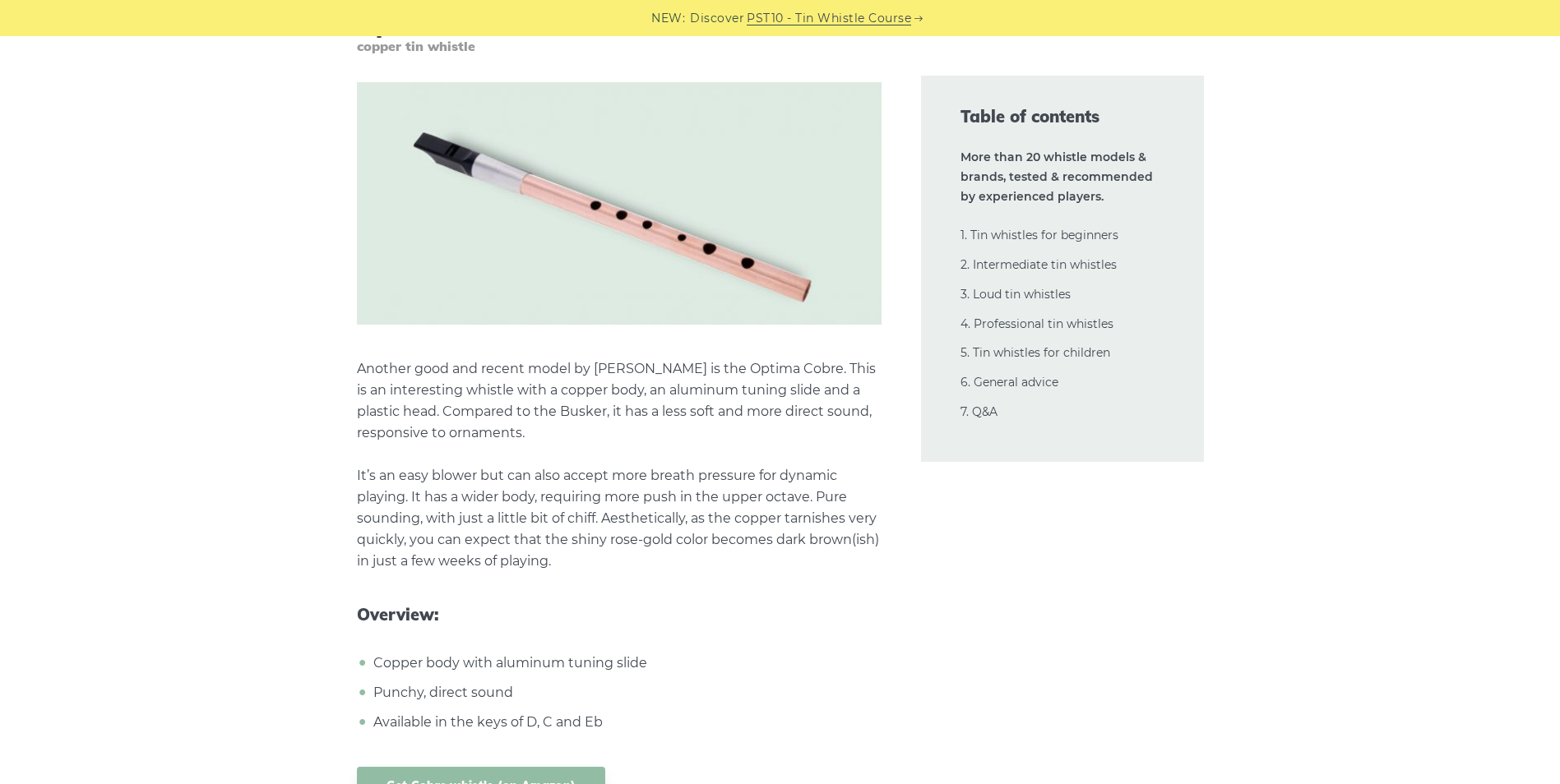
scroll to position [20306, 0]
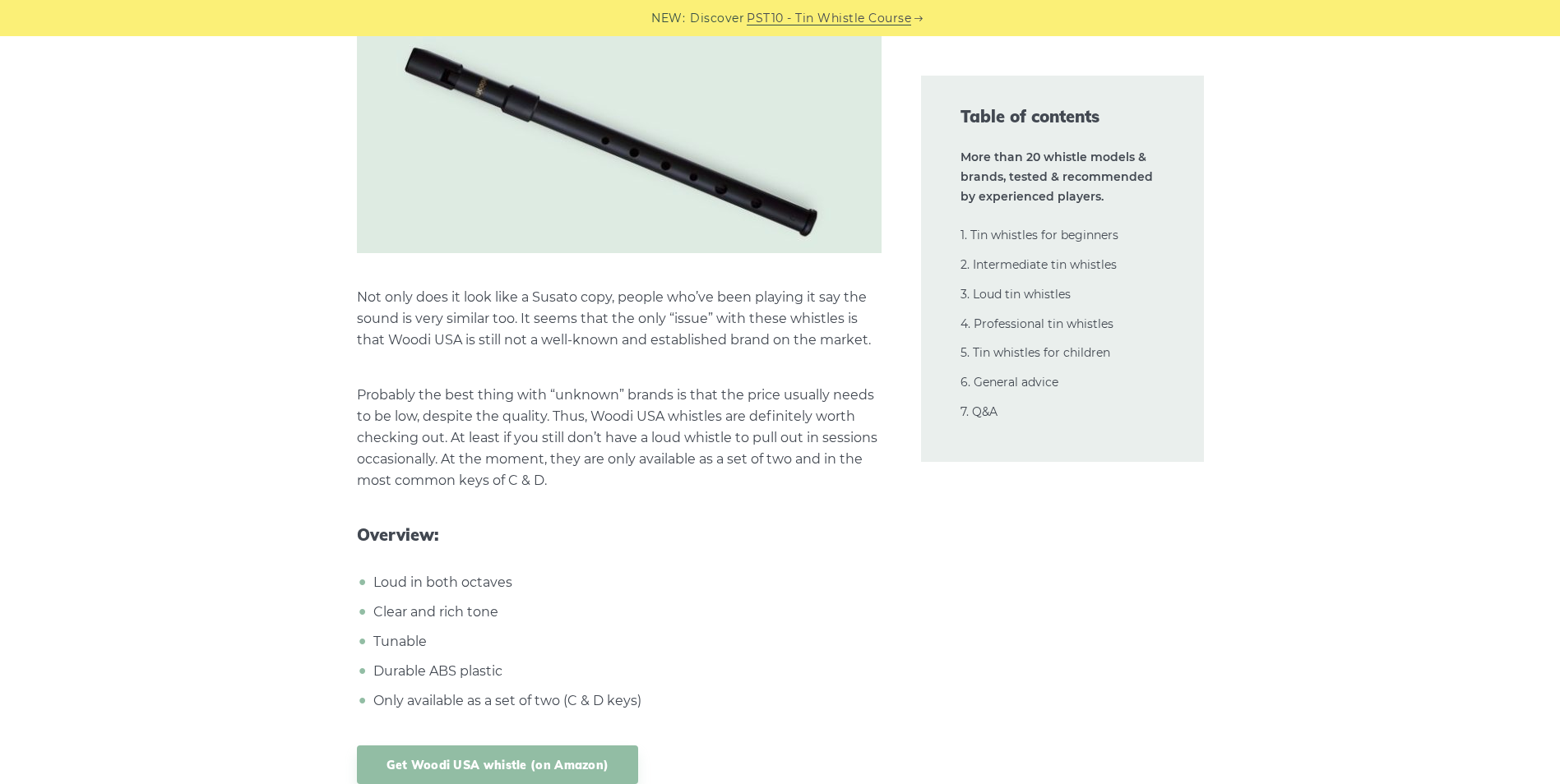
scroll to position [18663, 0]
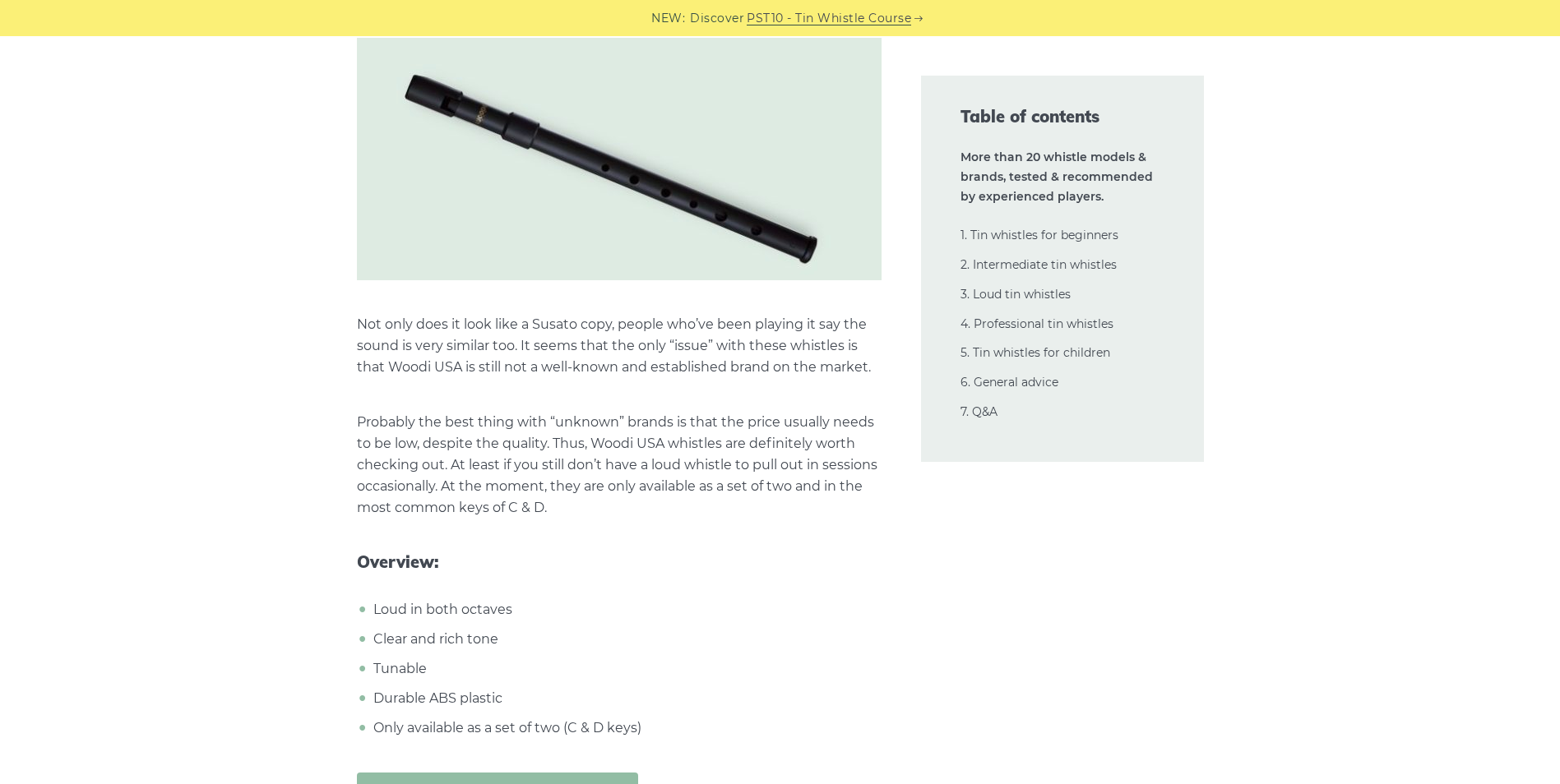
click at [535, 773] on link "Get Woodi USA whistle (on Amazon)" at bounding box center [498, 792] width 282 height 39
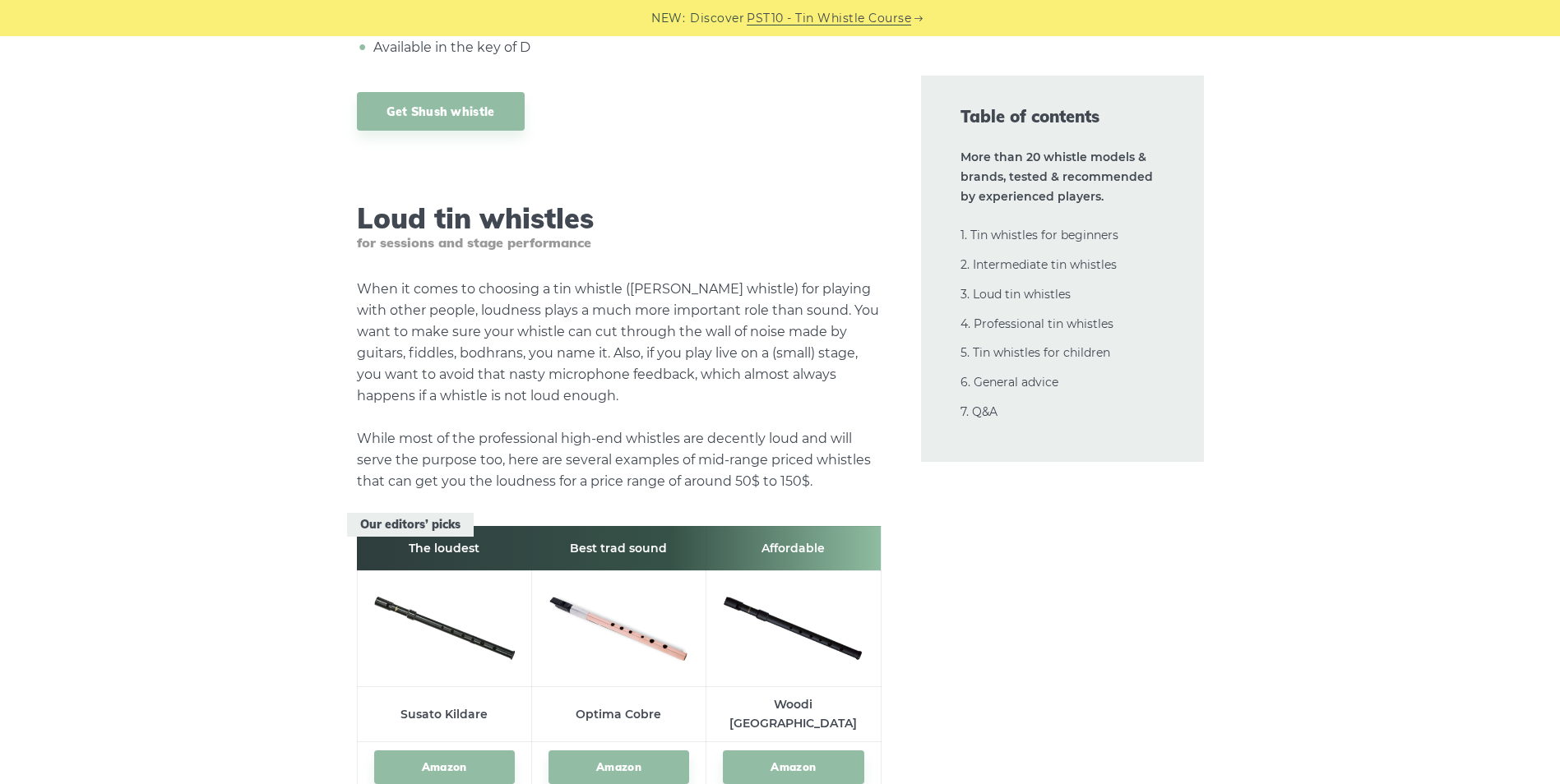
scroll to position [16607, 0]
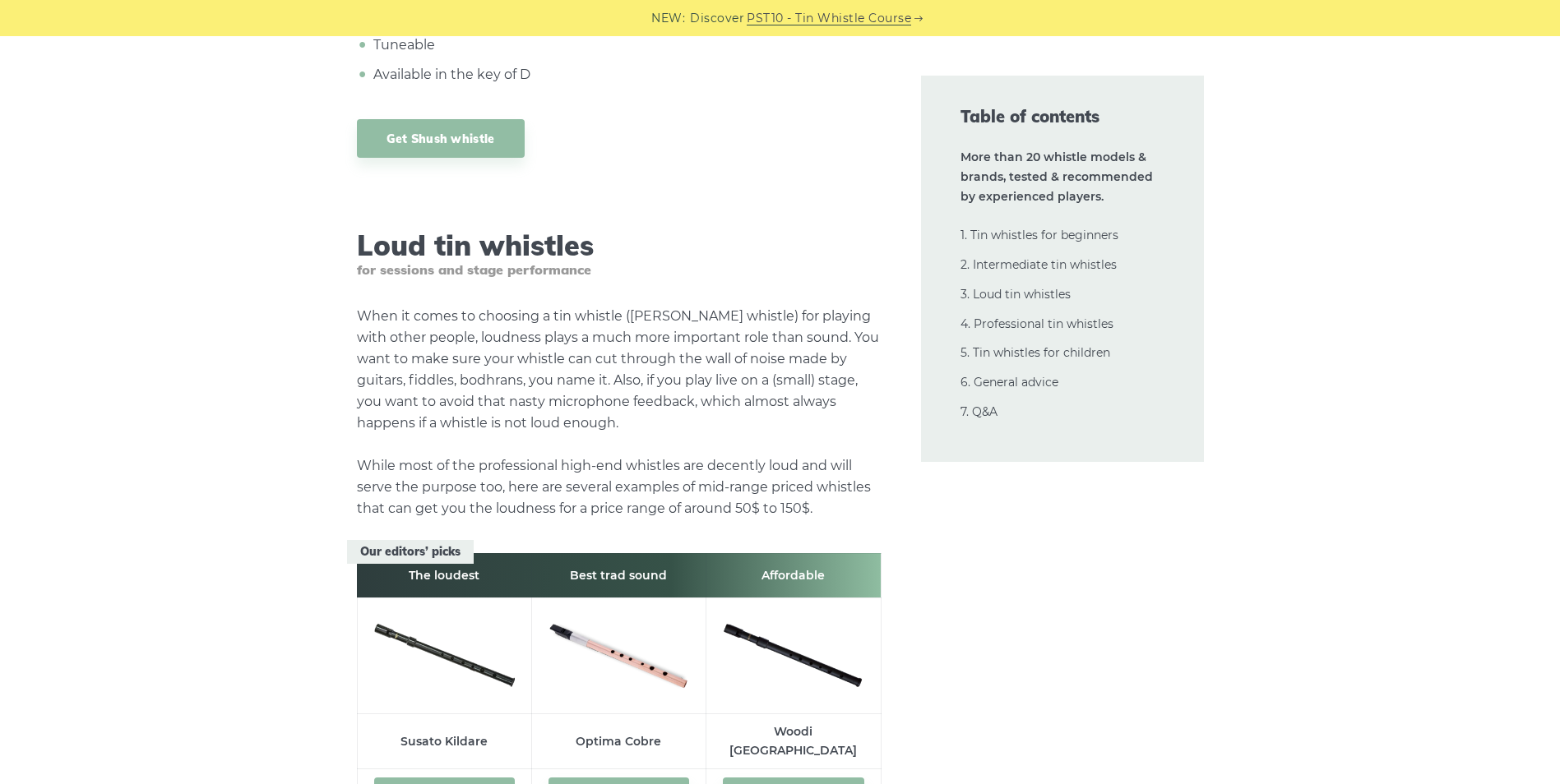
click at [450, 777] on link "Amazon" at bounding box center [444, 794] width 140 height 34
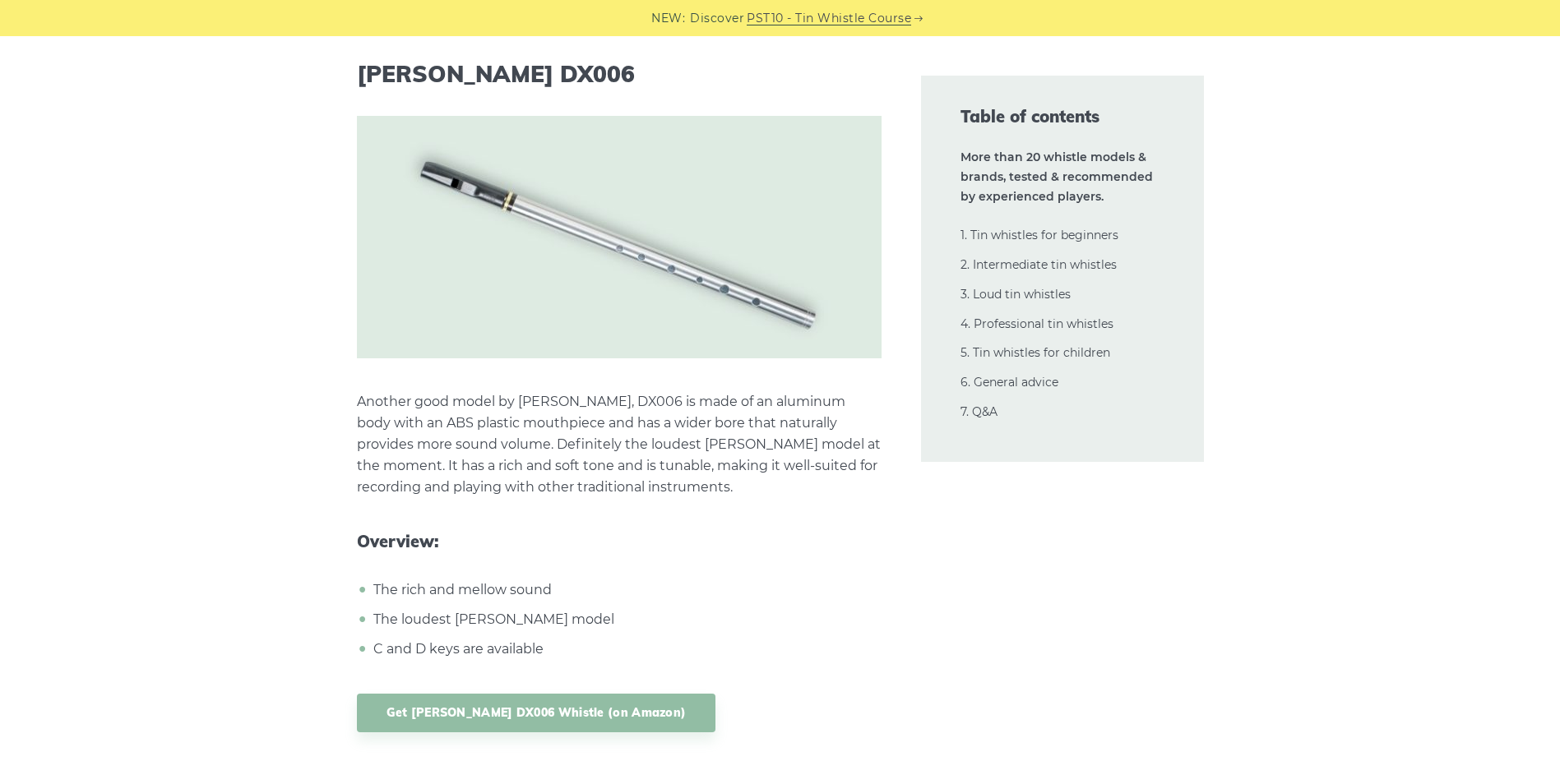
scroll to position [15045, 0]
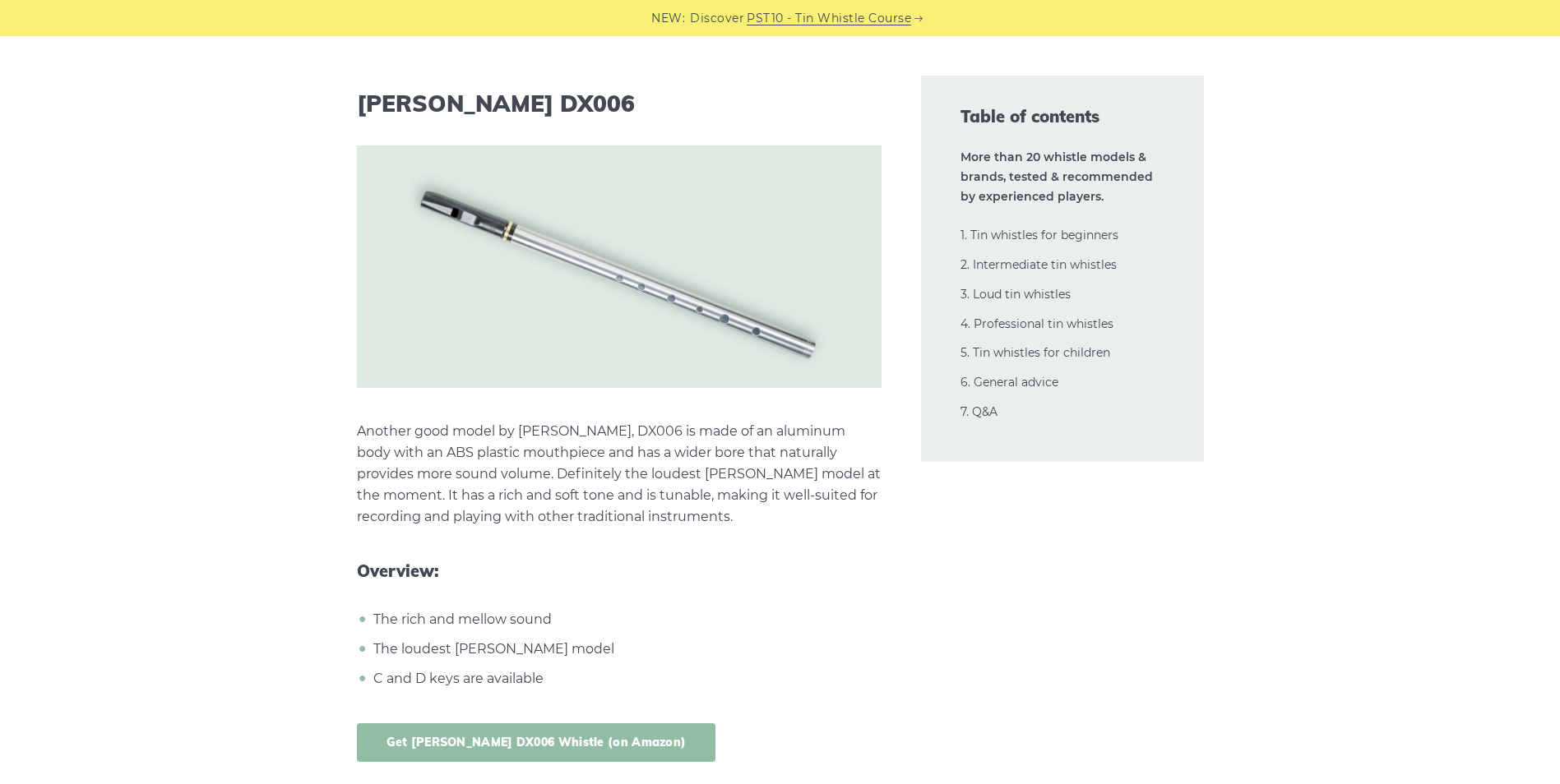
click at [512, 723] on link "Get [PERSON_NAME] DX006 Whistle (on Amazon)" at bounding box center [536, 742] width 359 height 39
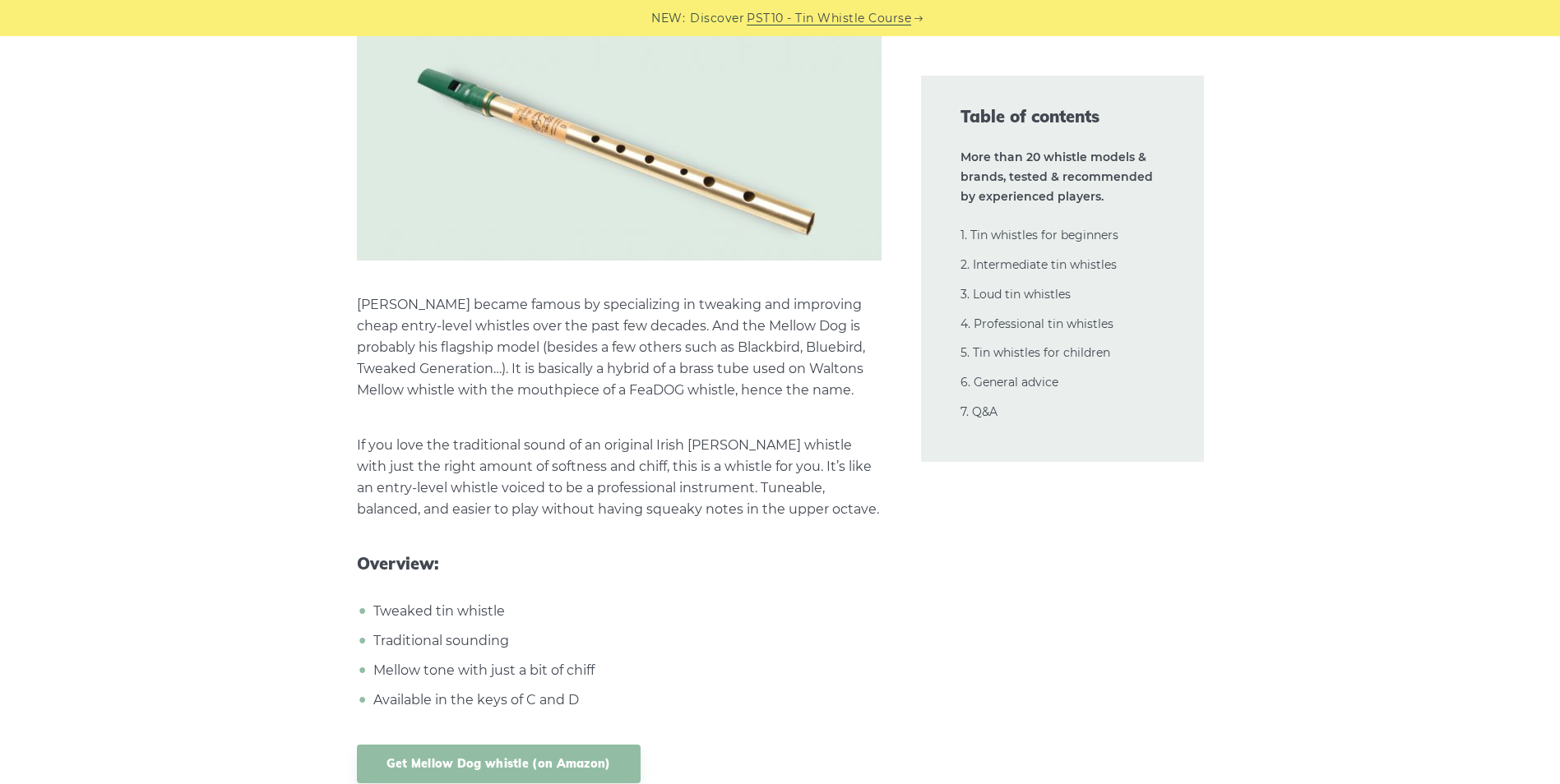
scroll to position [14305, 0]
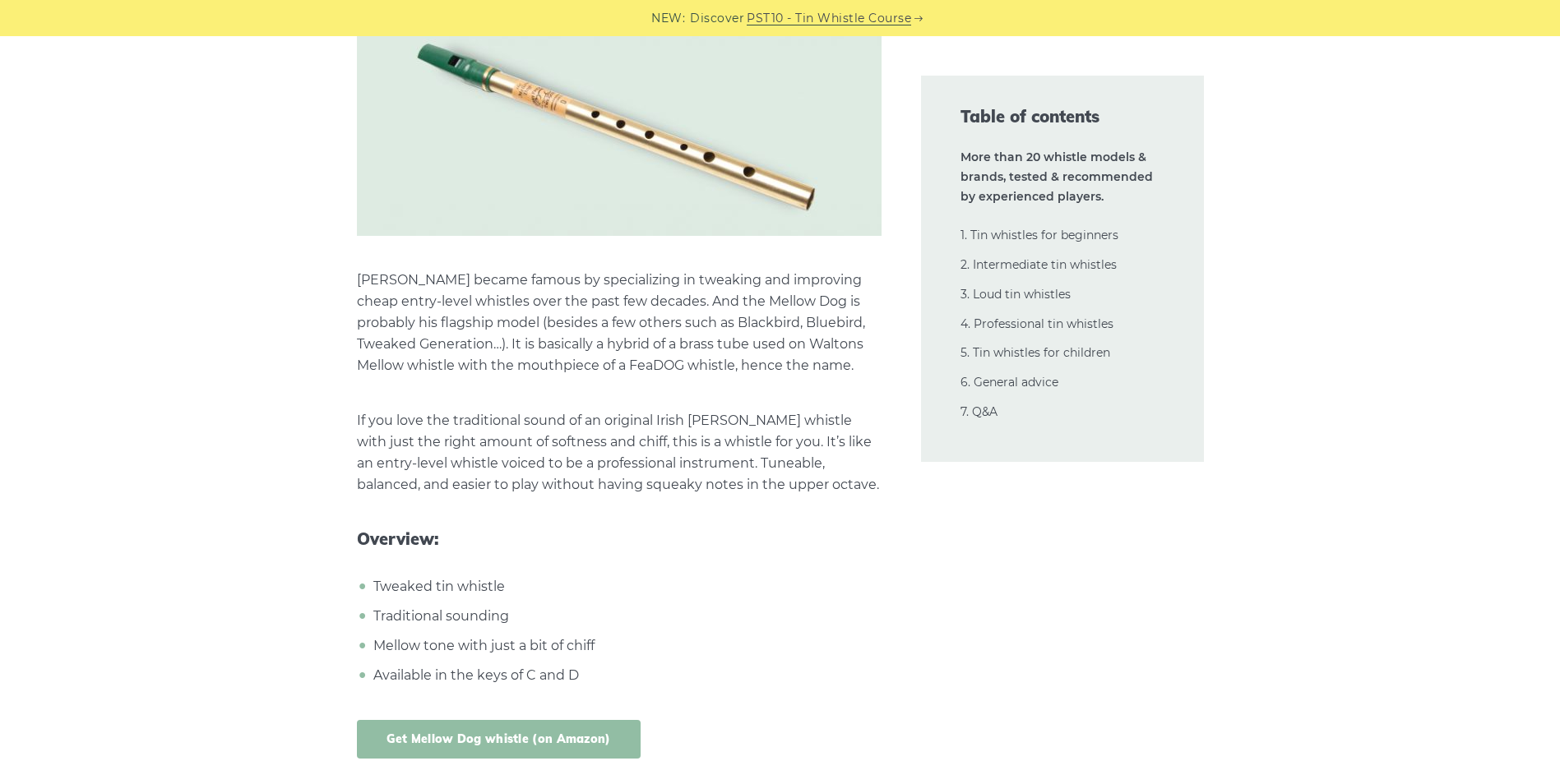
click at [530, 721] on link "Get Mellow Dog whistle (on Amazon)" at bounding box center [499, 739] width 284 height 39
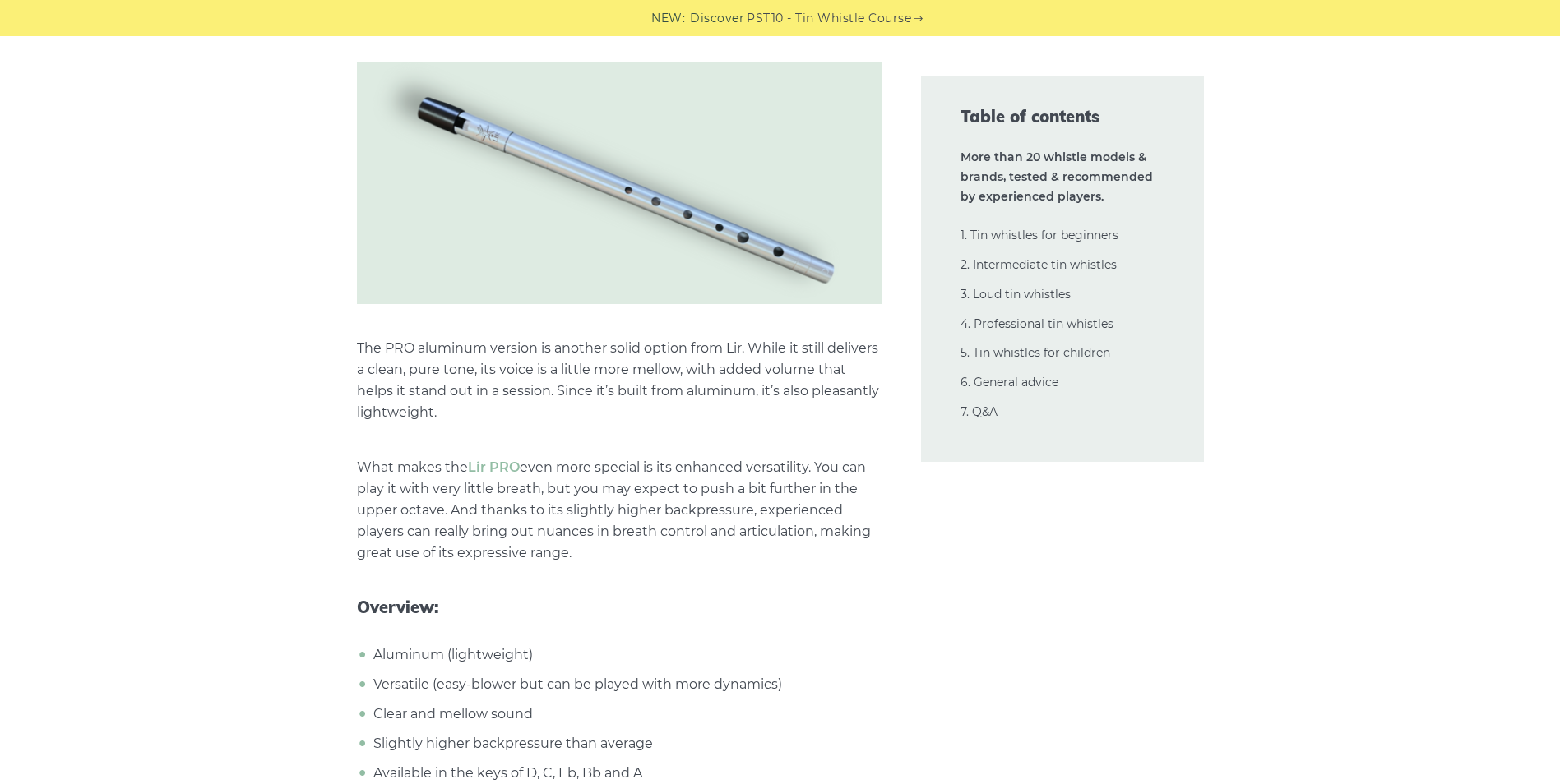
scroll to position [12497, 0]
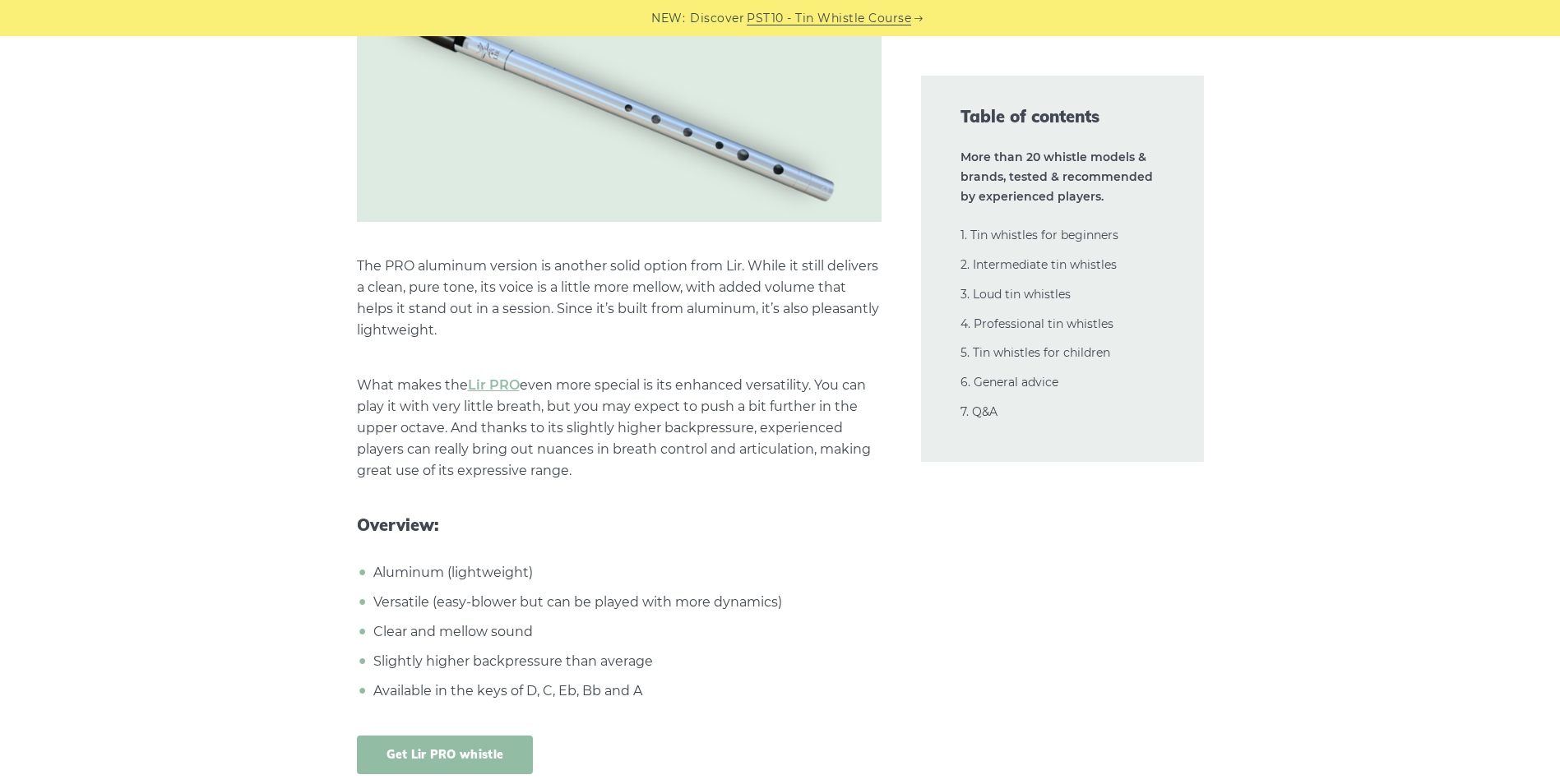
click at [430, 736] on link "Get Lir PRO whistle" at bounding box center [445, 755] width 177 height 39
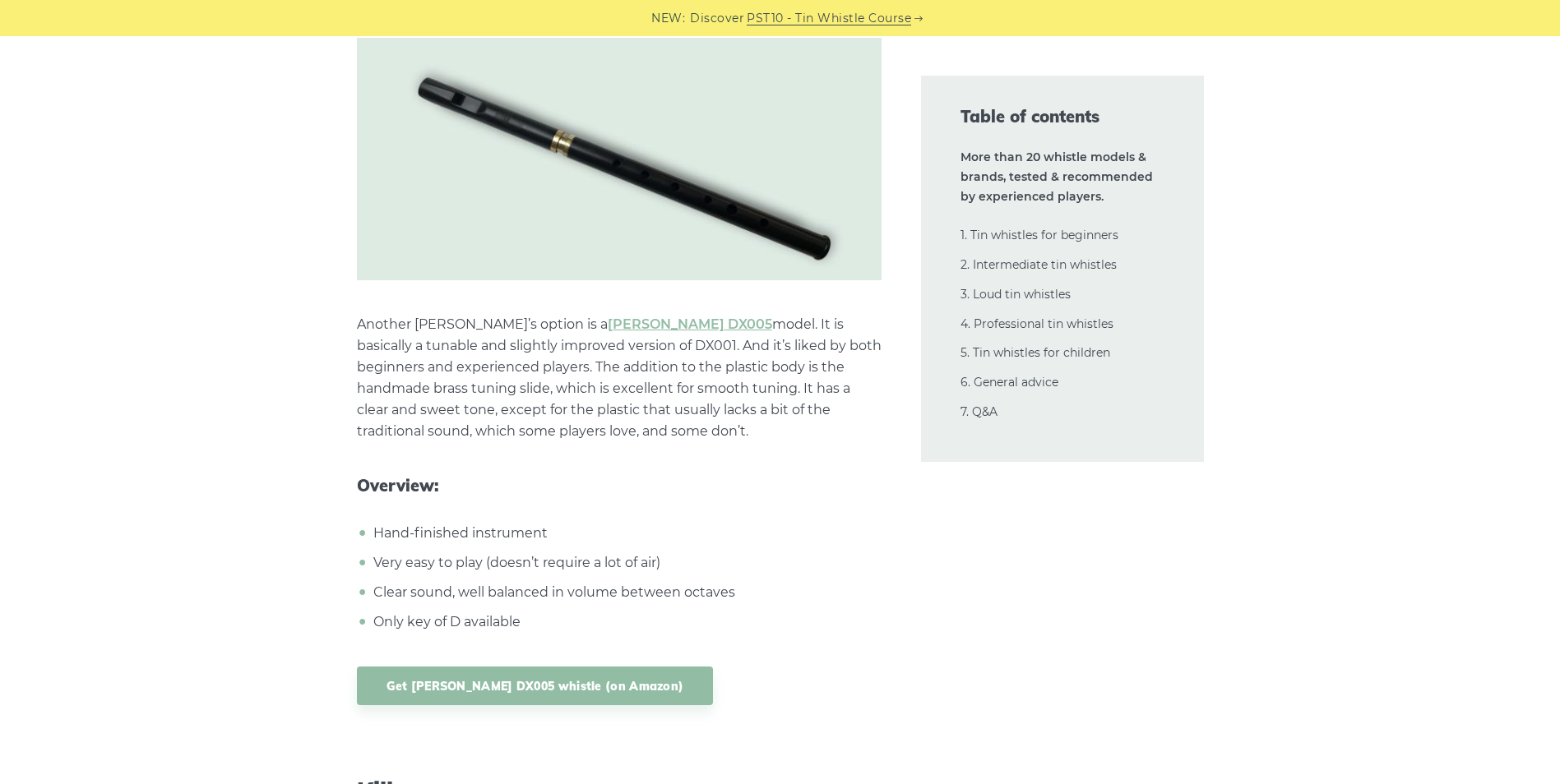
scroll to position [9702, 0]
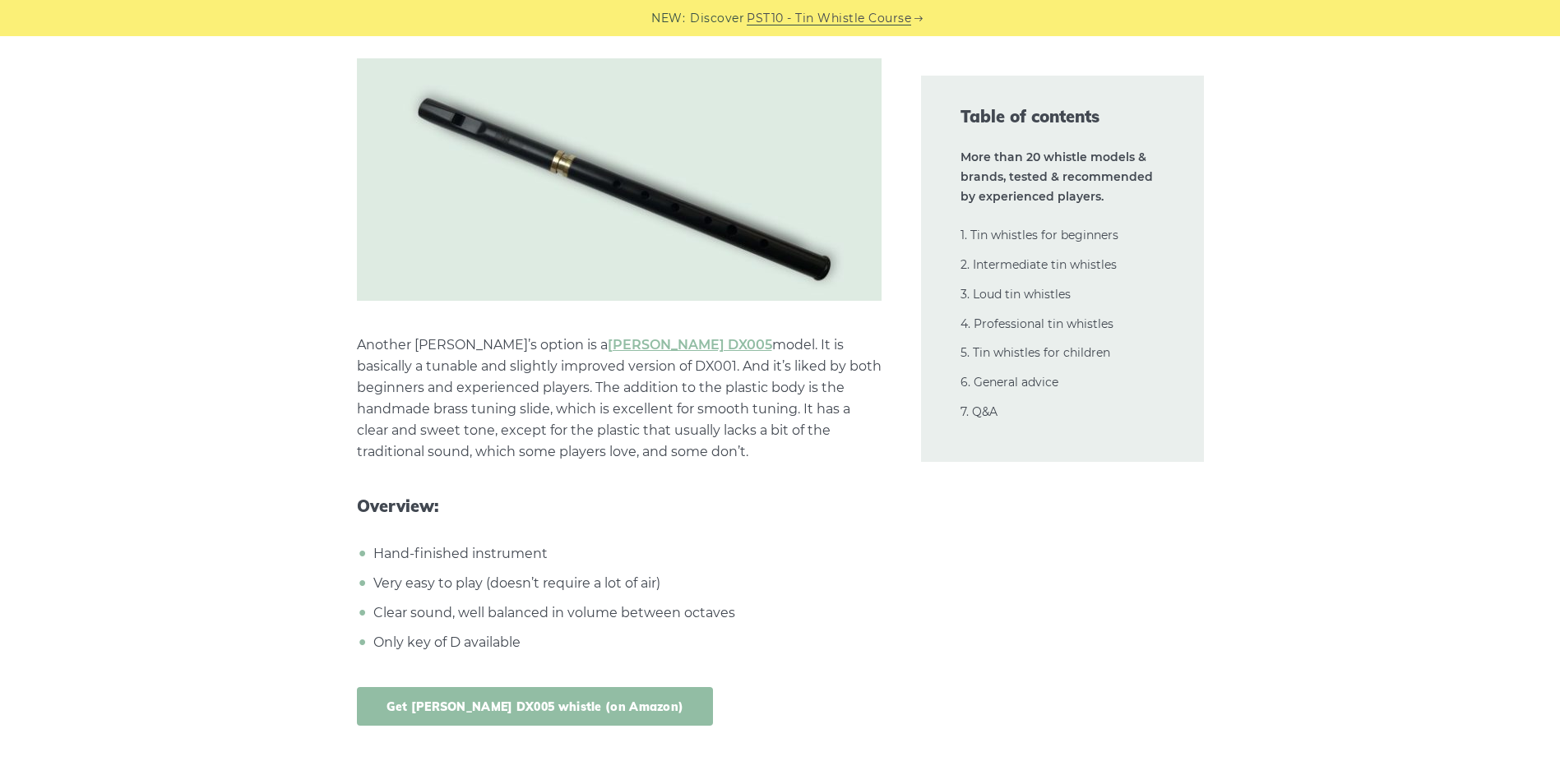
click at [526, 687] on link "Get [PERSON_NAME] DX005 whistle (on Amazon)" at bounding box center [535, 706] width 357 height 39
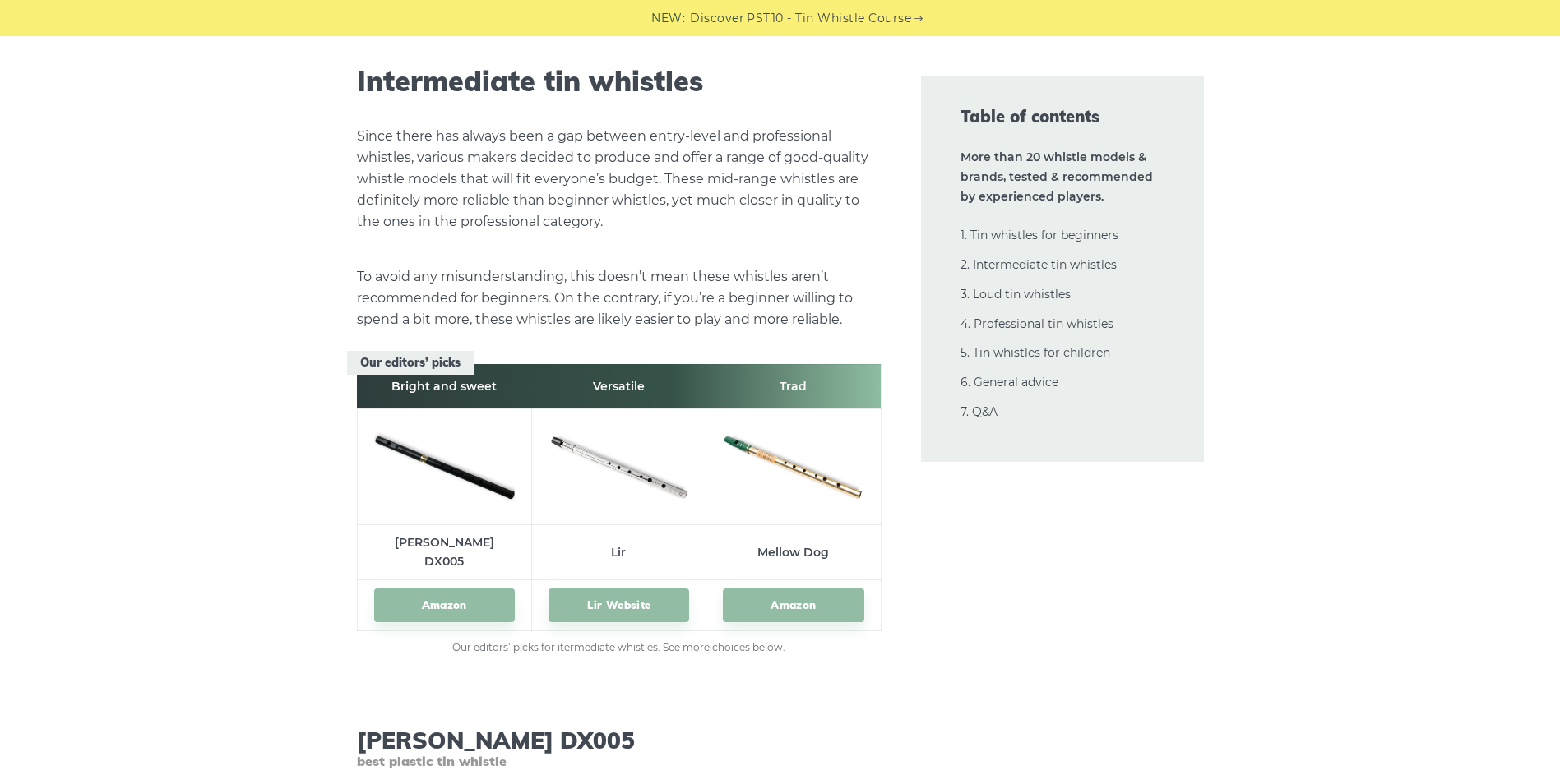
scroll to position [8961, 0]
click at [816, 590] on link "Amazon" at bounding box center [793, 607] width 140 height 34
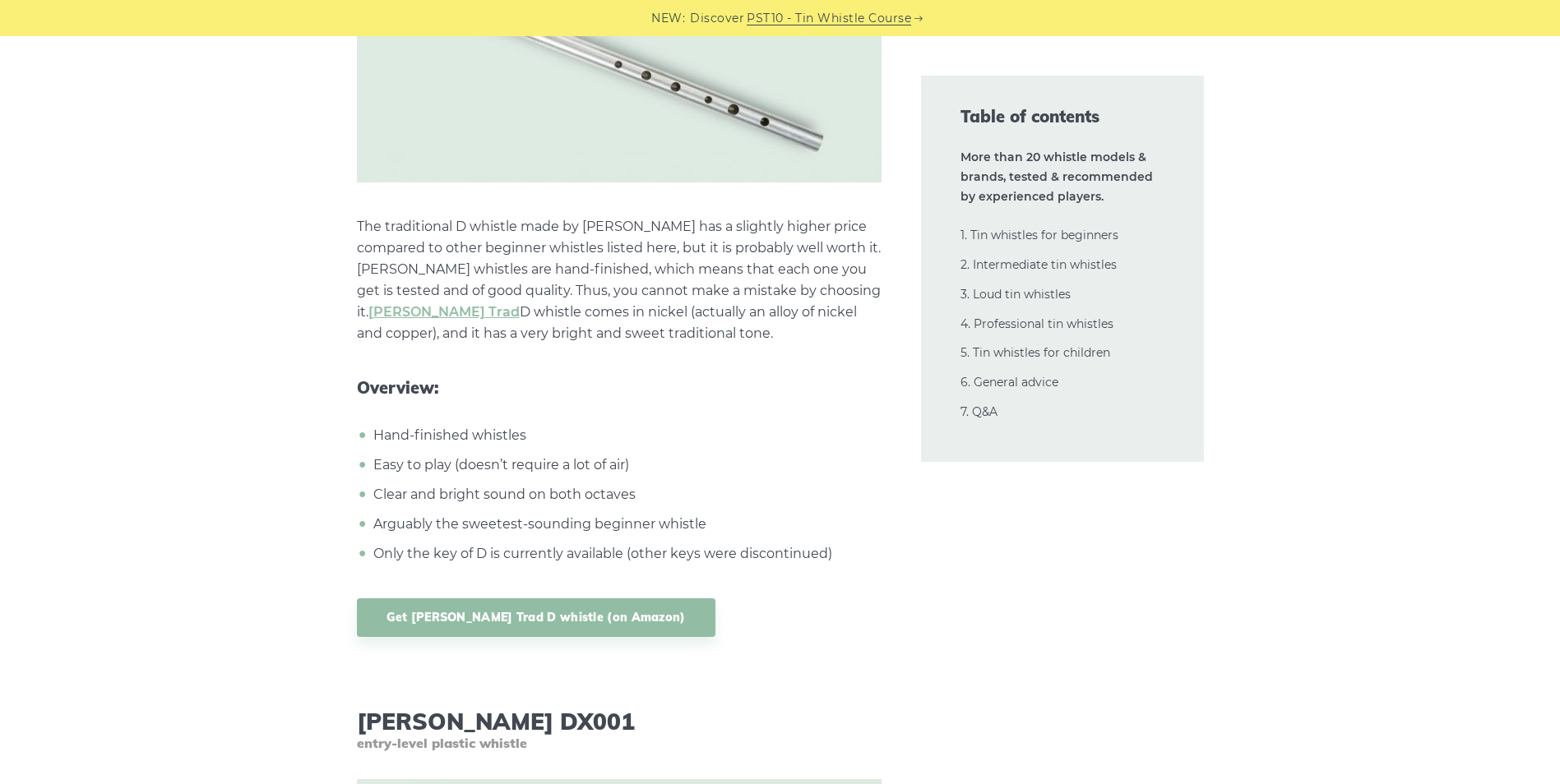
scroll to position [7481, 0]
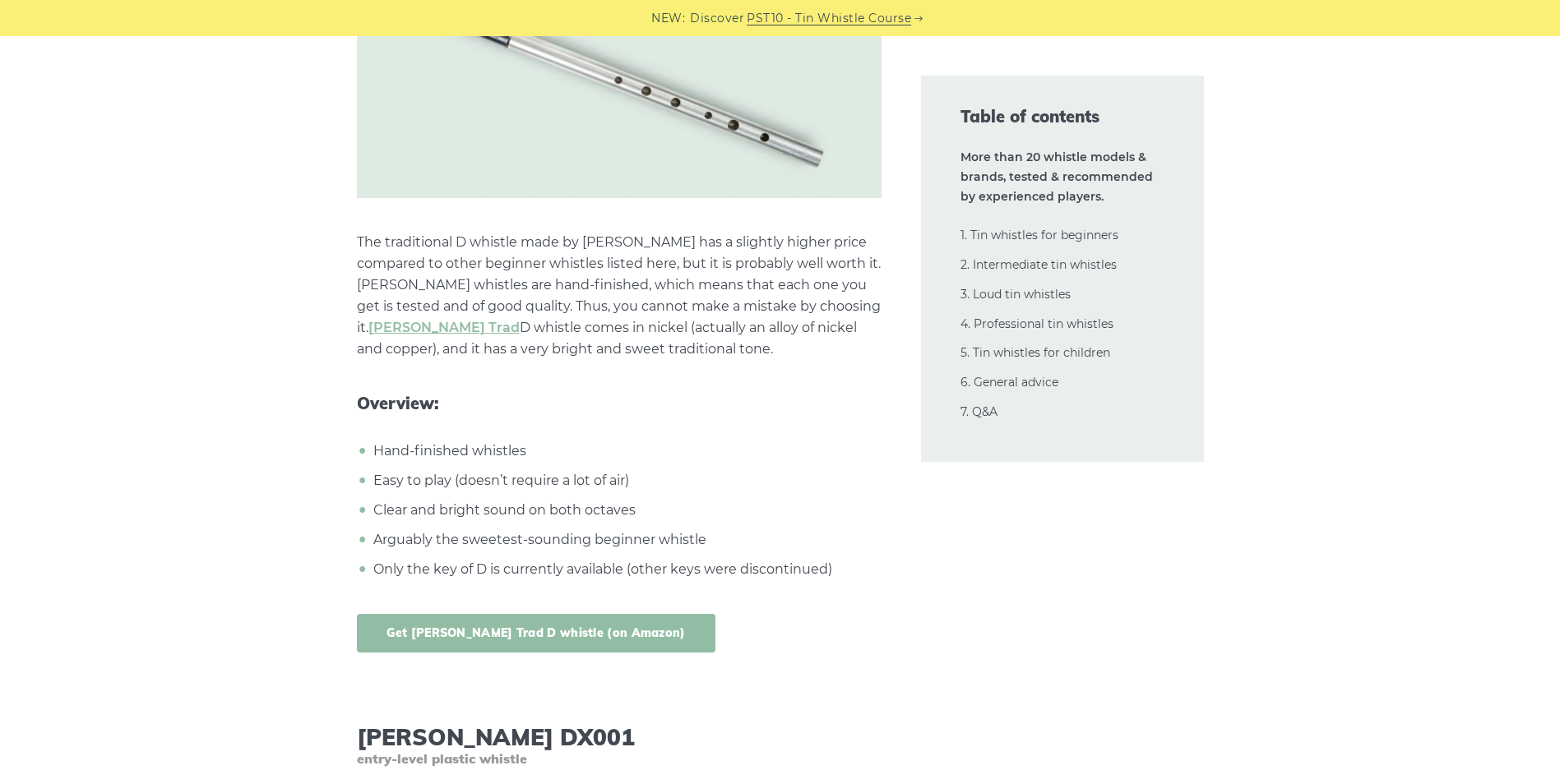
click at [515, 615] on link "Get [PERSON_NAME] Trad D whistle (on Amazon)" at bounding box center [536, 633] width 359 height 39
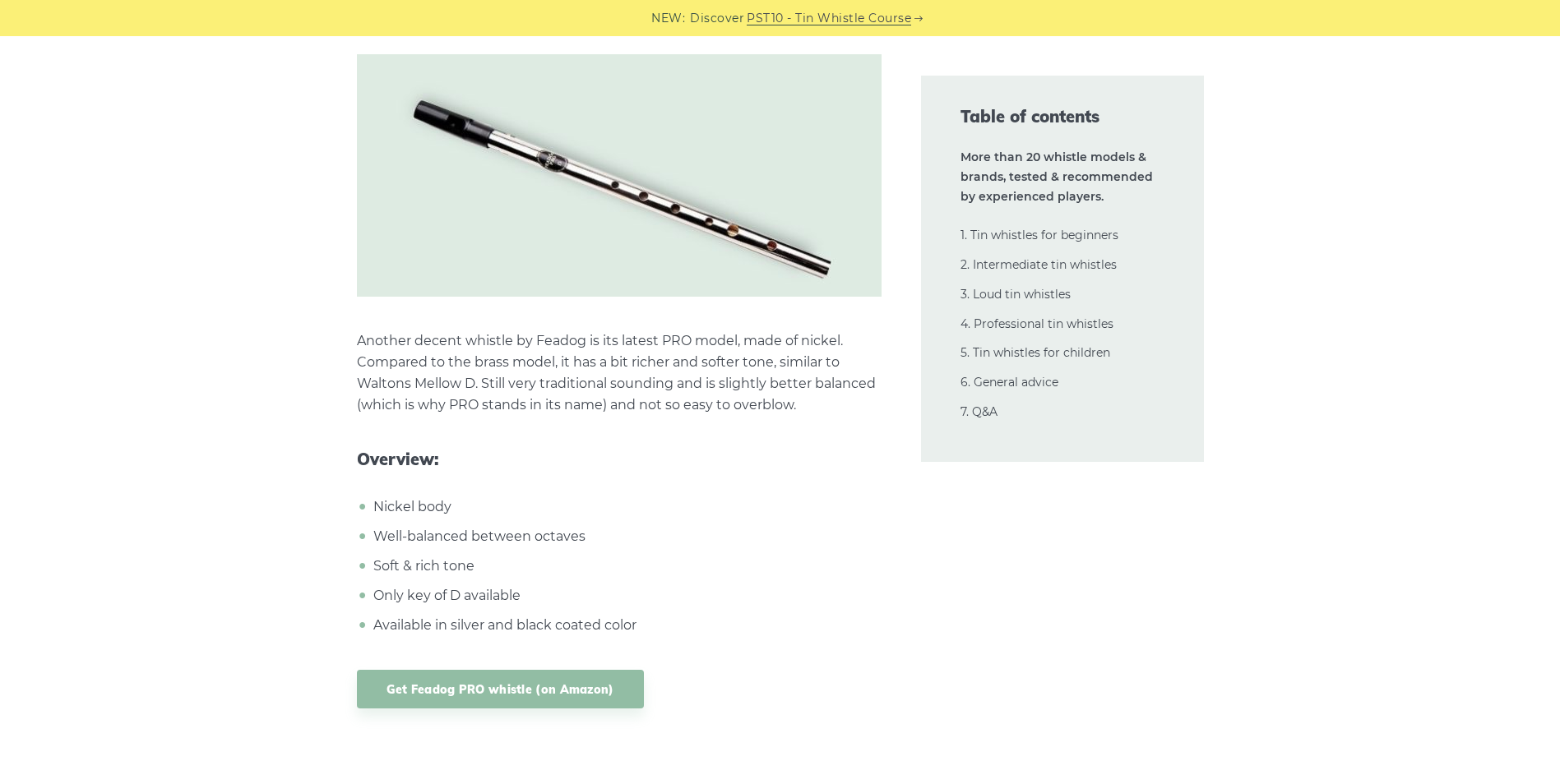
scroll to position [4604, 0]
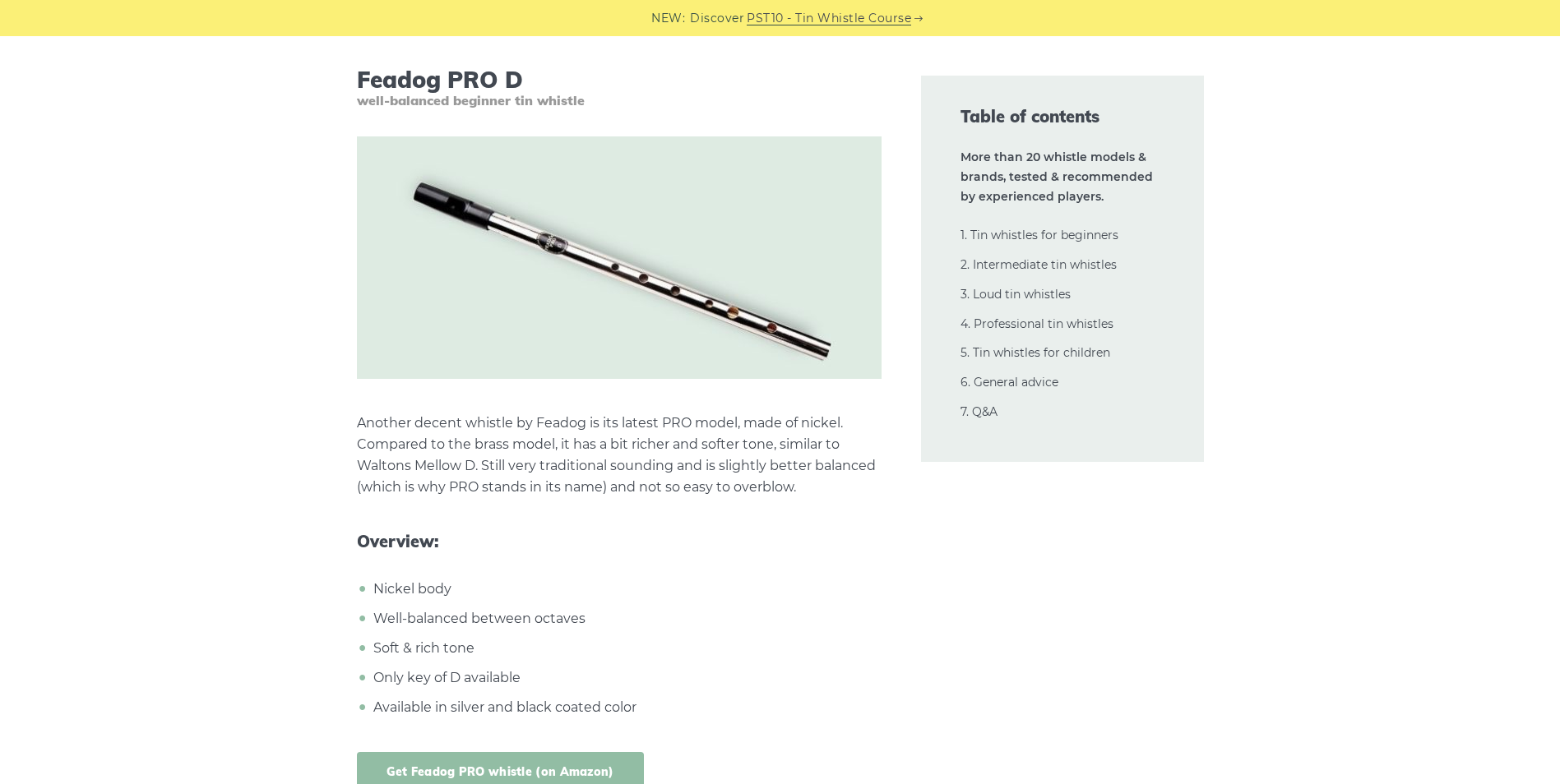
click at [559, 757] on link "Get Feadog PRO whistle (on Amazon)" at bounding box center [500, 771] width 287 height 39
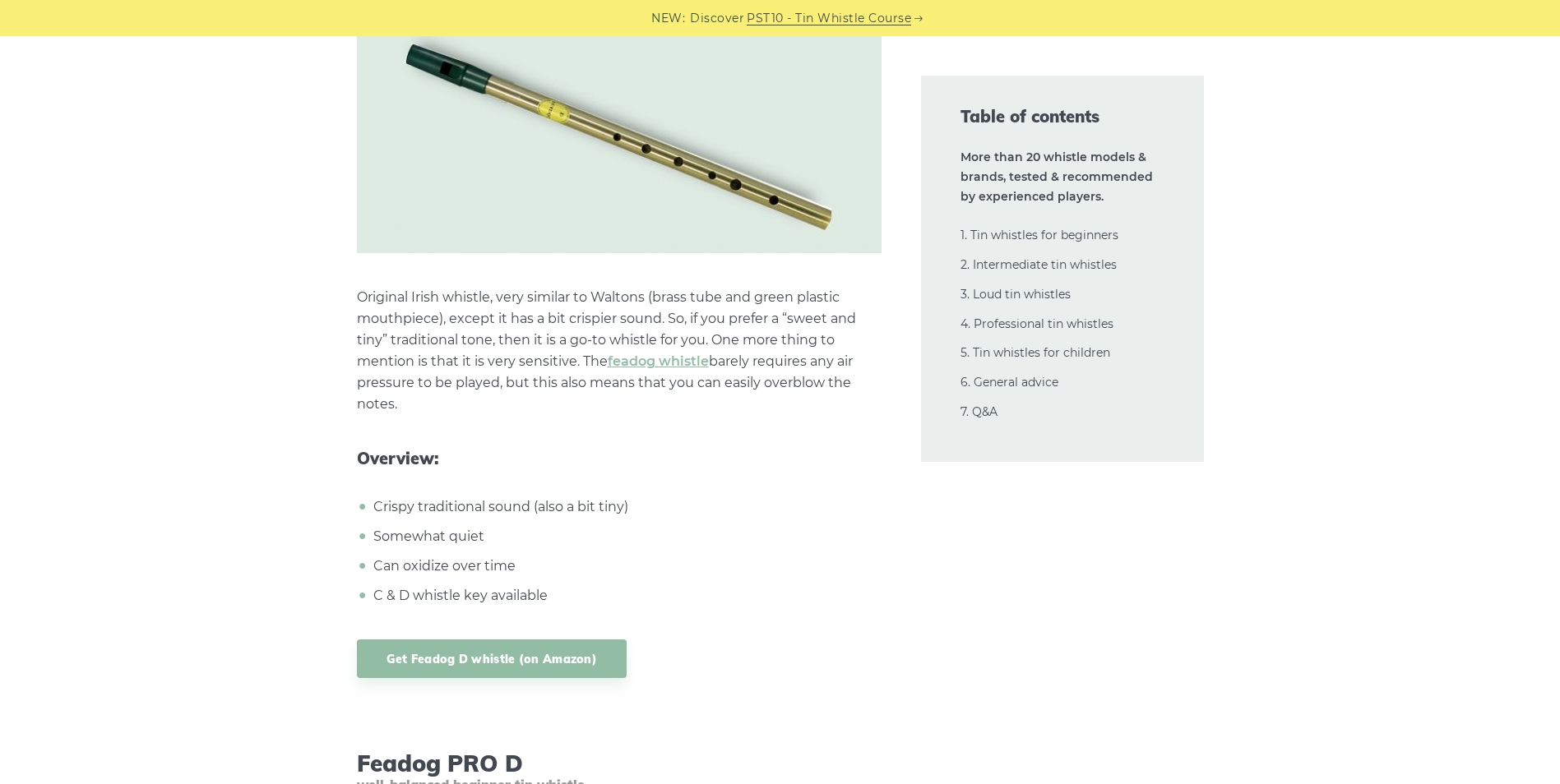
scroll to position [3947, 0]
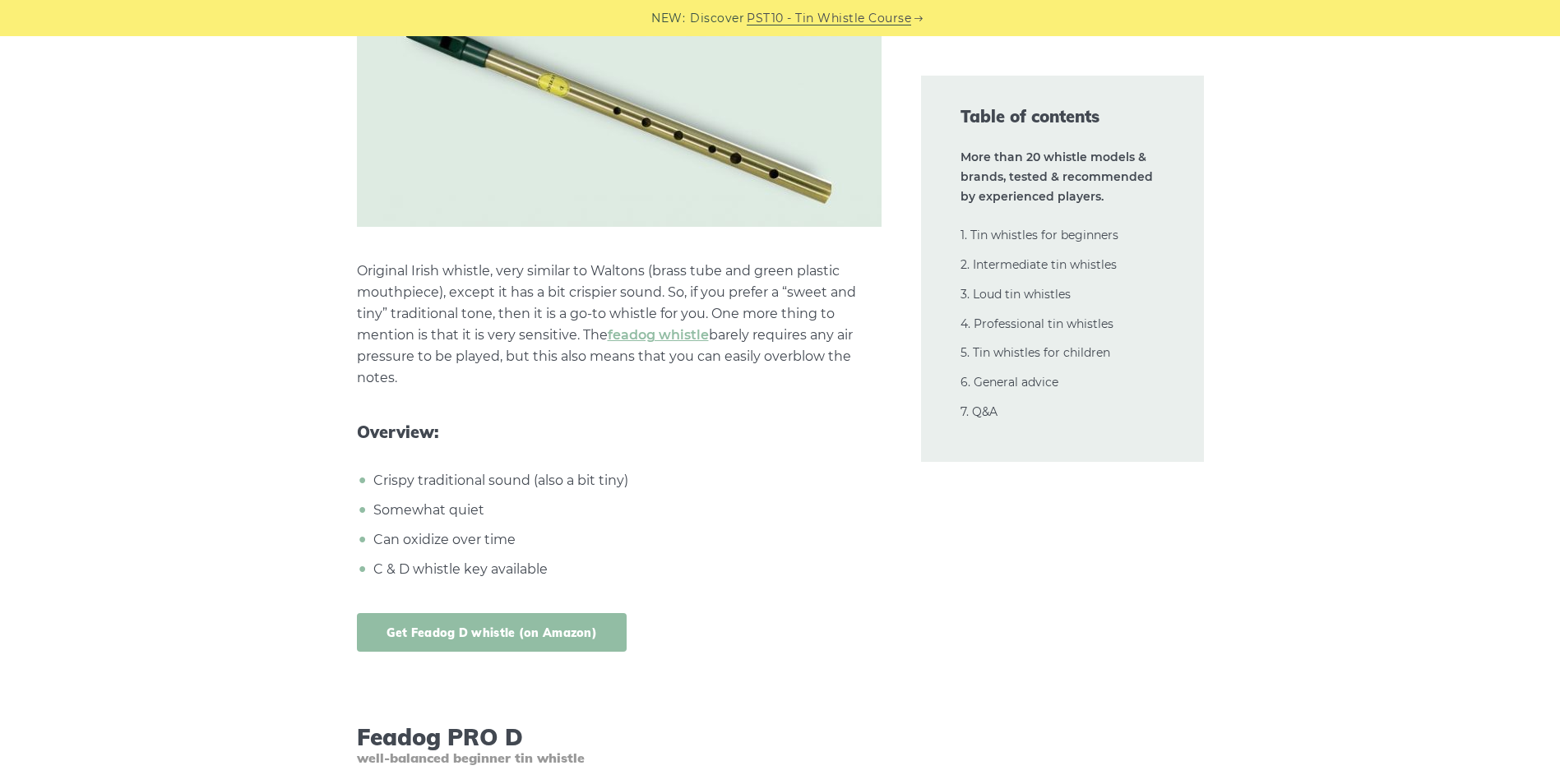
click at [520, 621] on link "Get Feadog D whistle (on Amazon)" at bounding box center [493, 633] width 271 height 39
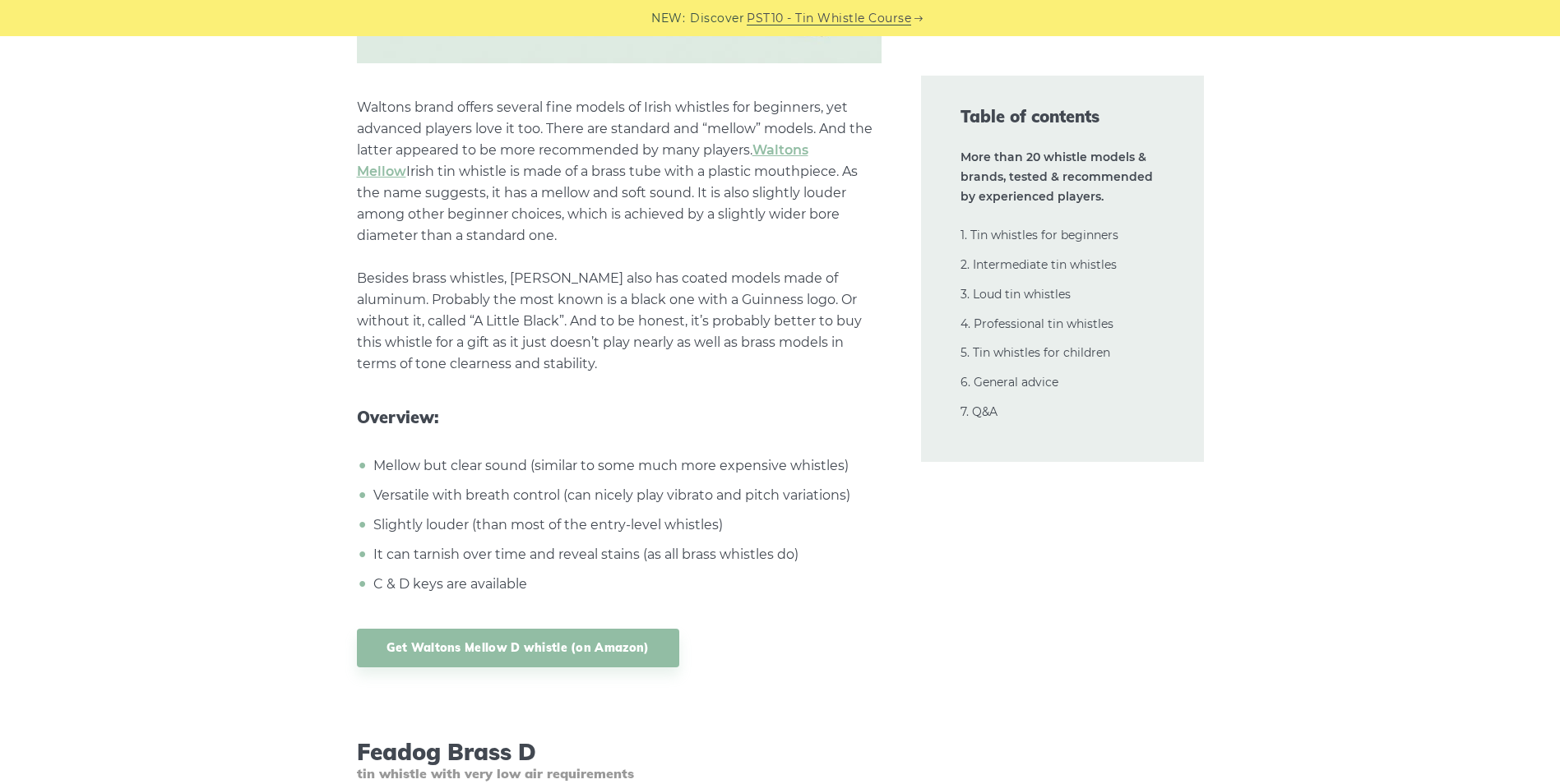
scroll to position [3124, 0]
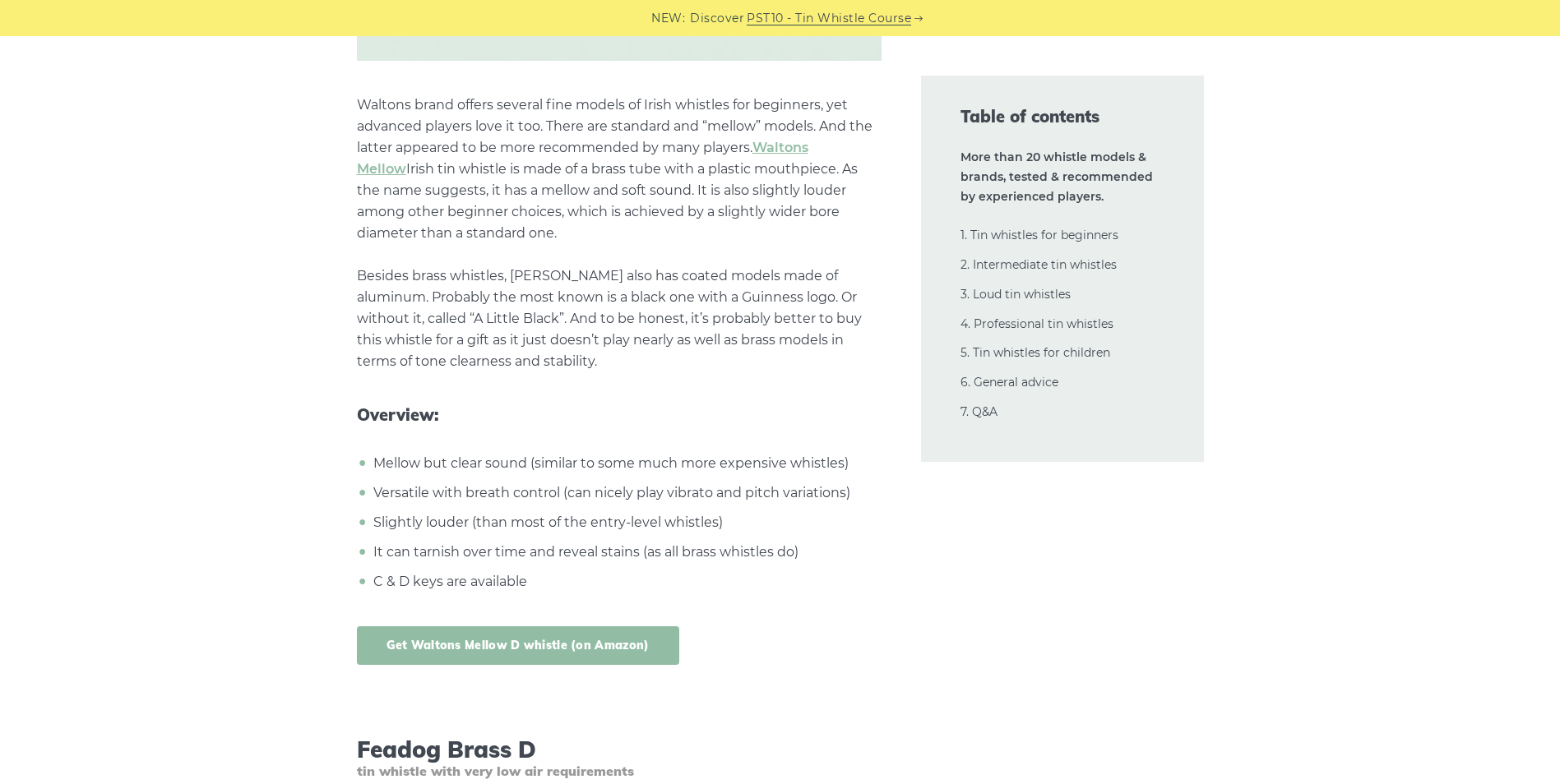
click at [551, 627] on link "Get Waltons Mellow D whistle (on Amazon)" at bounding box center [518, 646] width 322 height 39
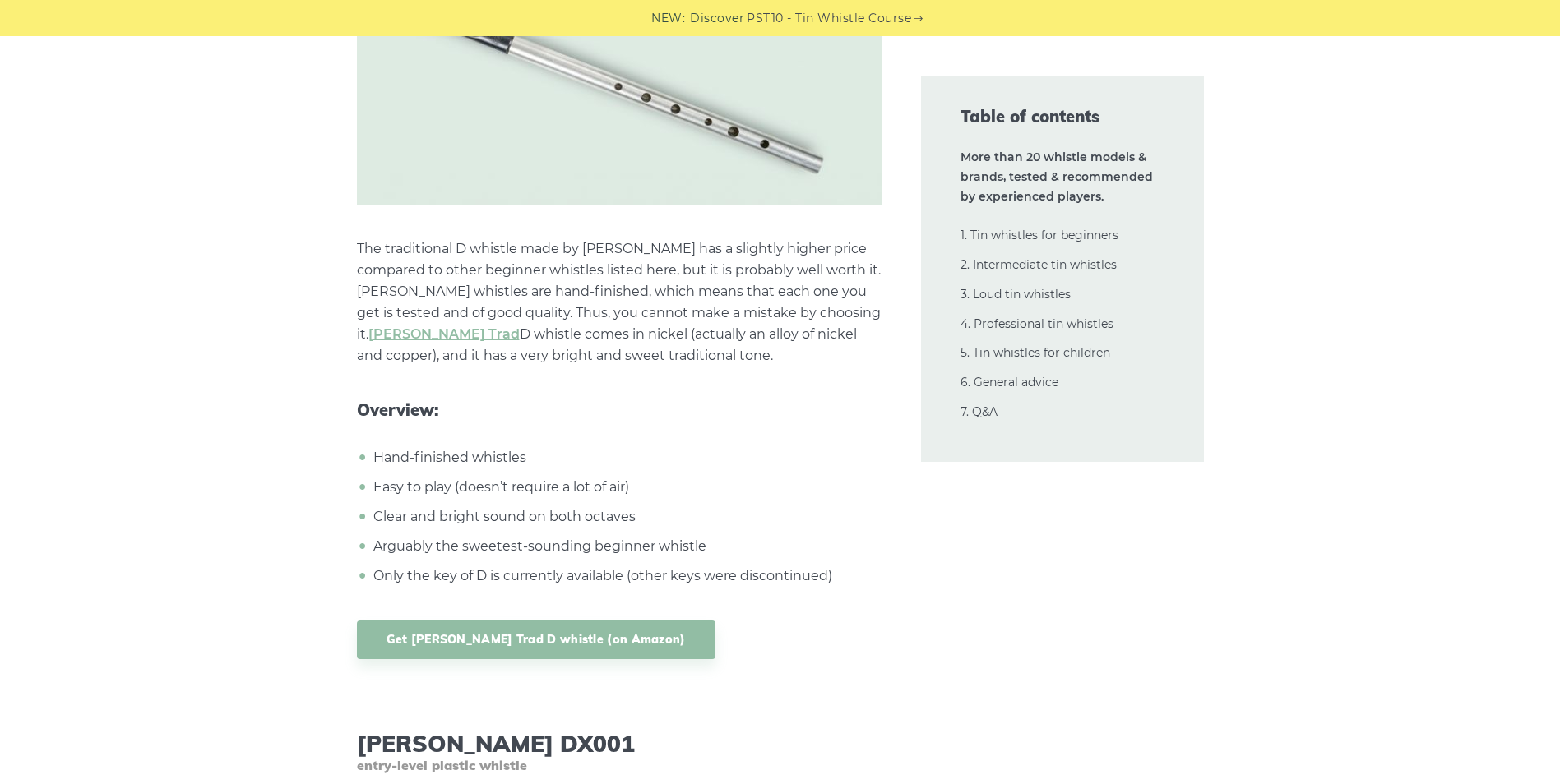
scroll to position [7481, 0]
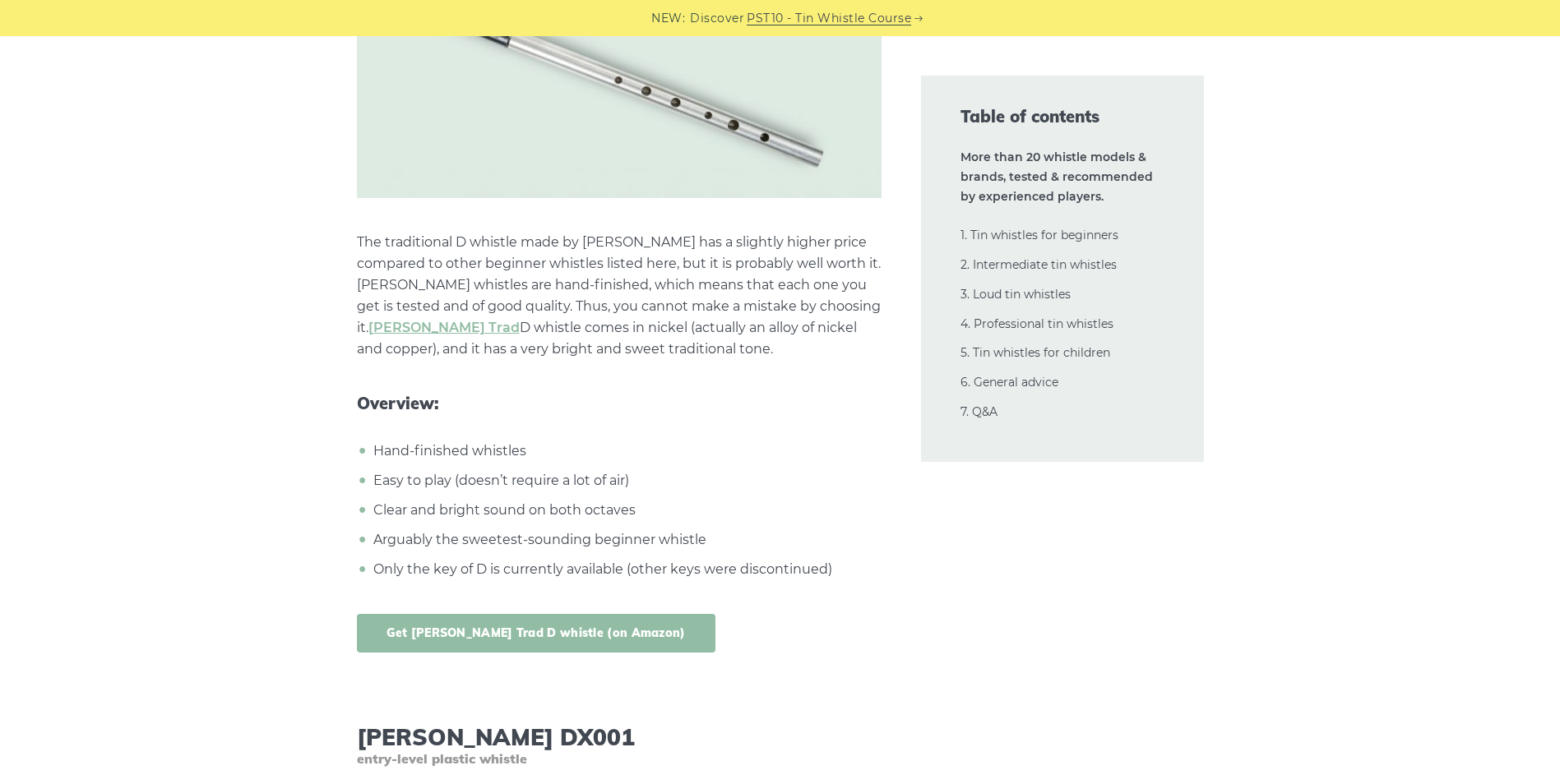
click at [577, 615] on link "Get [PERSON_NAME] Trad D whistle (on Amazon)" at bounding box center [536, 633] width 359 height 39
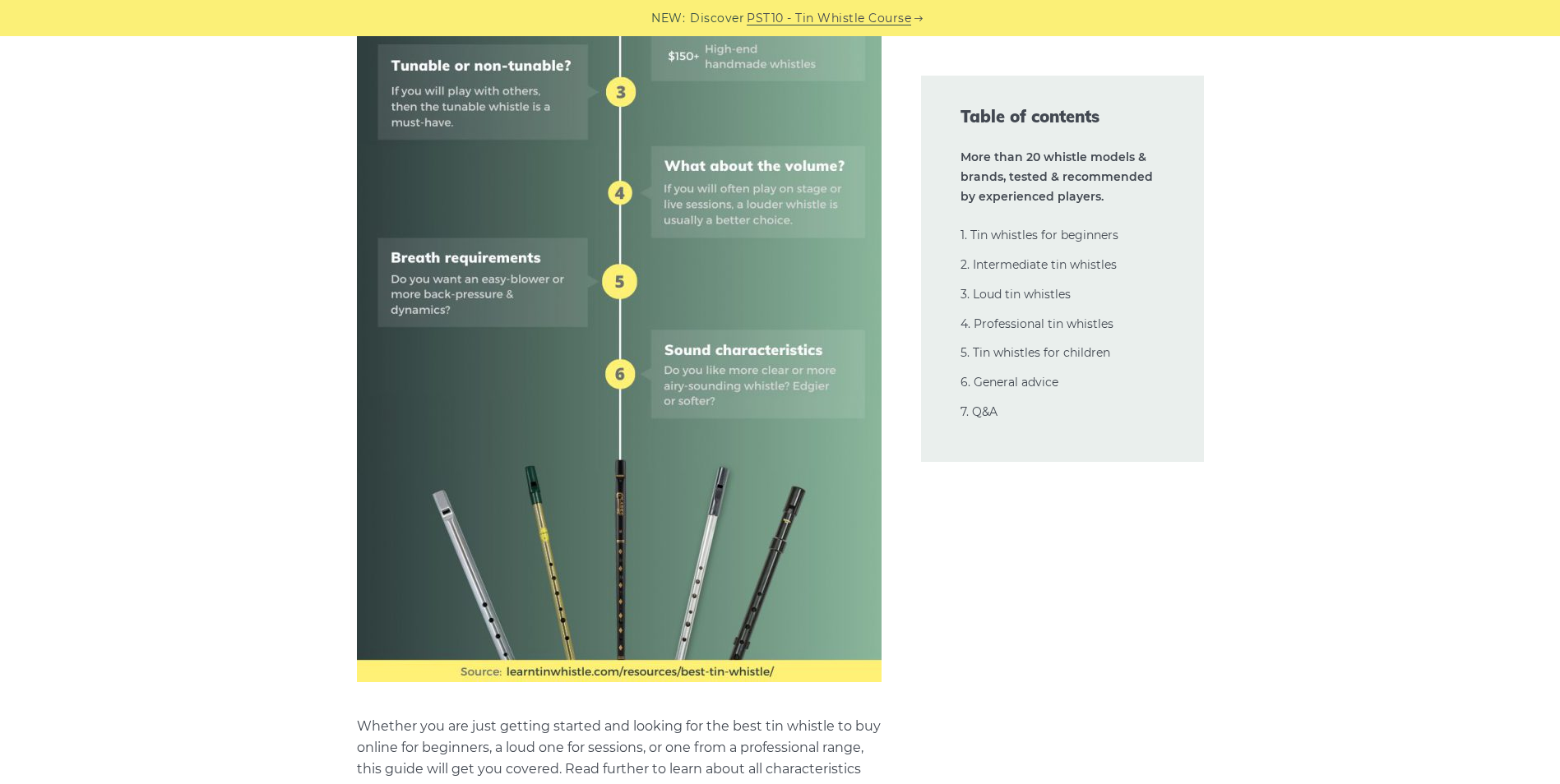
scroll to position [966, 0]
